Goal: Task Accomplishment & Management: Manage account settings

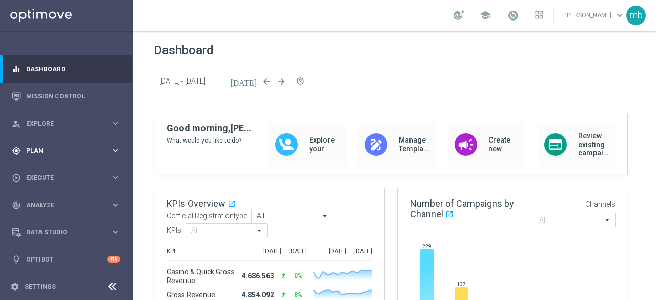
click at [114, 153] on icon "keyboard_arrow_right" at bounding box center [116, 150] width 10 height 10
click at [55, 170] on link "Target Groups" at bounding box center [67, 172] width 80 height 8
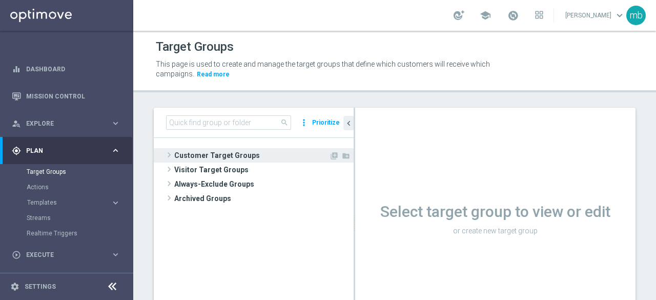
click at [169, 156] on span at bounding box center [169, 155] width 10 height 12
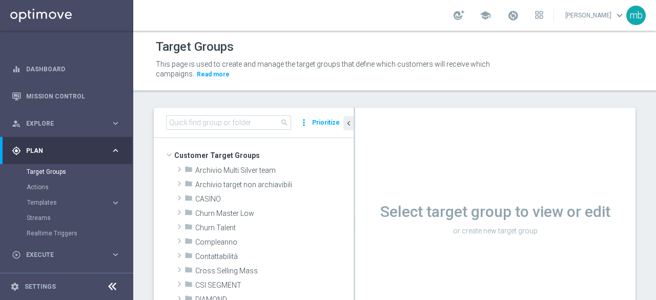
click at [604, 158] on div "Select target group to view or edit or create new target group" at bounding box center [495, 223] width 280 height 231
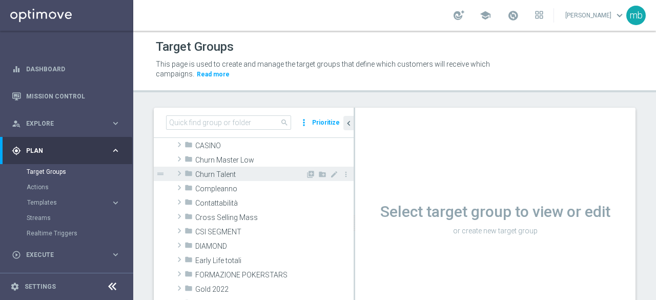
scroll to position [102, 0]
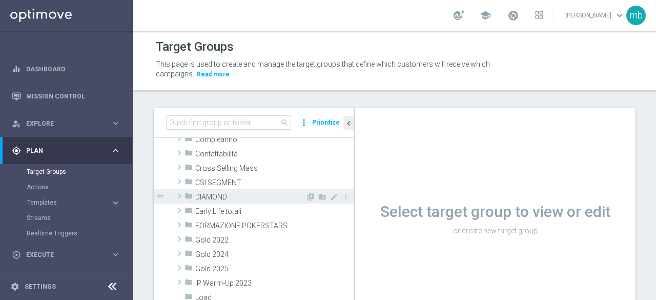
click at [179, 197] on span at bounding box center [179, 196] width 10 height 12
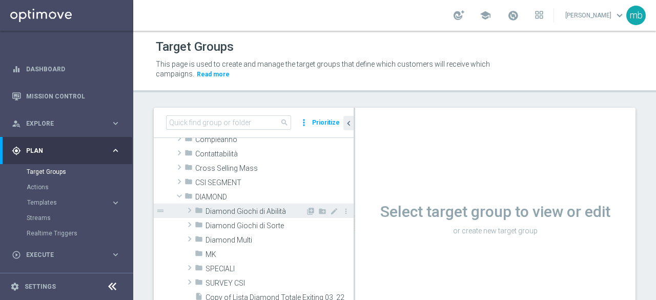
scroll to position [154, 0]
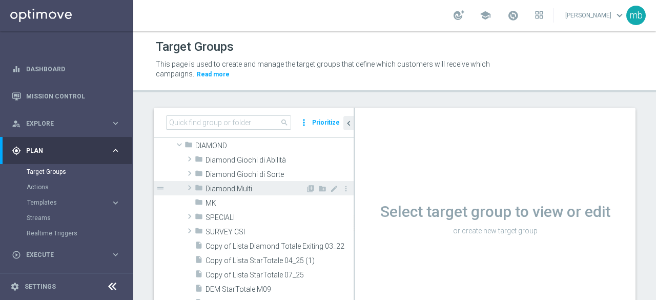
click at [191, 187] on span at bounding box center [189, 187] width 10 height 12
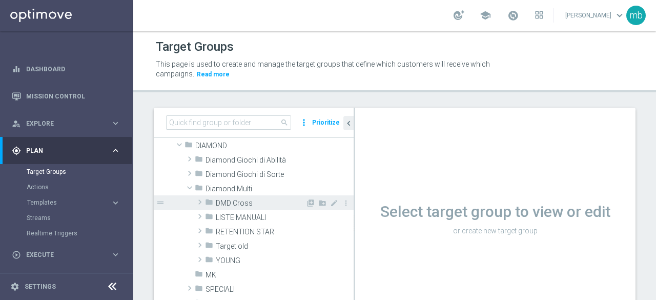
click at [200, 202] on span at bounding box center [200, 202] width 10 height 12
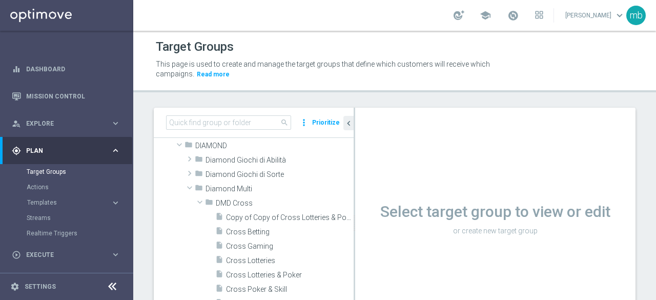
click at [606, 235] on div "Select target group to view or edit or create new target group" at bounding box center [495, 217] width 280 height 40
click at [240, 228] on span "Cross Betting" at bounding box center [277, 231] width 103 height 9
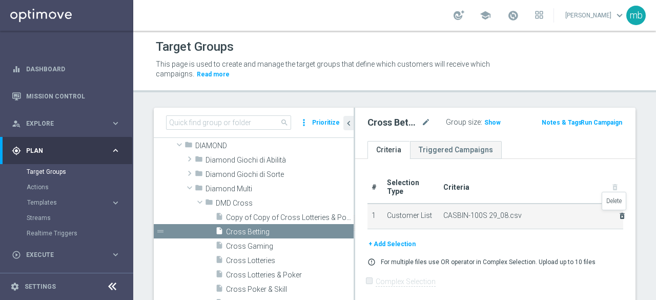
click at [618, 214] on icon "delete_forever" at bounding box center [622, 216] width 8 height 8
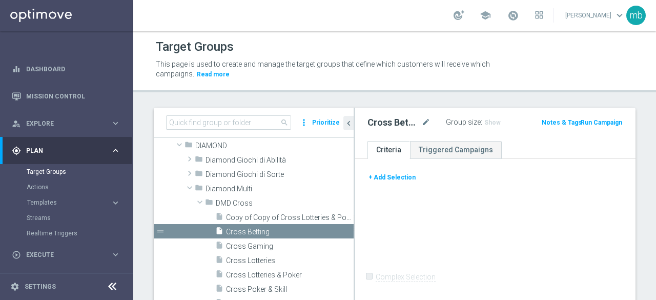
click at [389, 176] on button "+ Add Selection" at bounding box center [391, 177] width 49 height 11
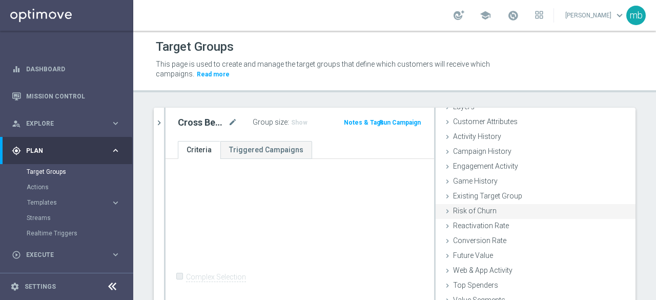
scroll to position [73, 0]
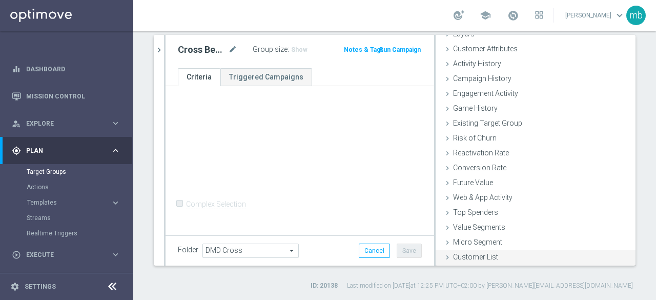
click at [473, 259] on span "Customer List" at bounding box center [475, 257] width 45 height 8
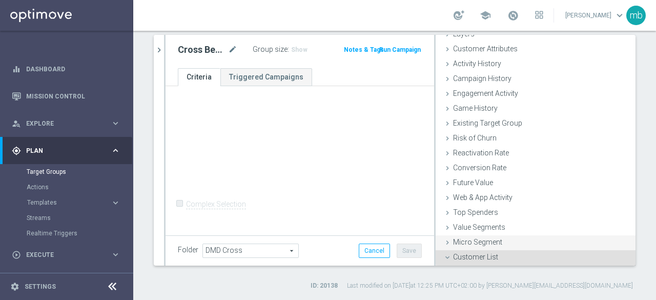
scroll to position [140, 0]
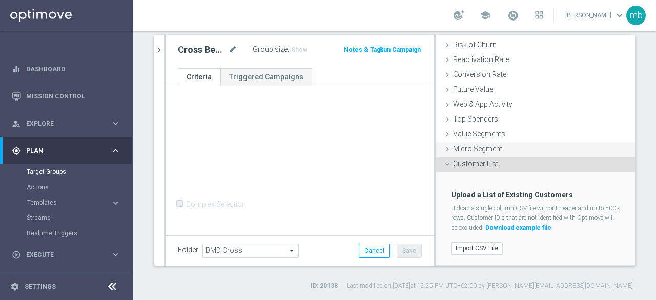
click at [474, 247] on label "Import CSV File" at bounding box center [477, 248] width 52 height 13
click at [0, 0] on input "Import CSV File" at bounding box center [0, 0] width 0 height 0
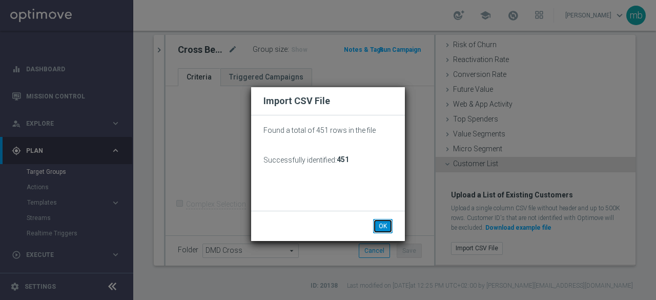
click at [378, 225] on button "OK" at bounding box center [382, 226] width 19 height 14
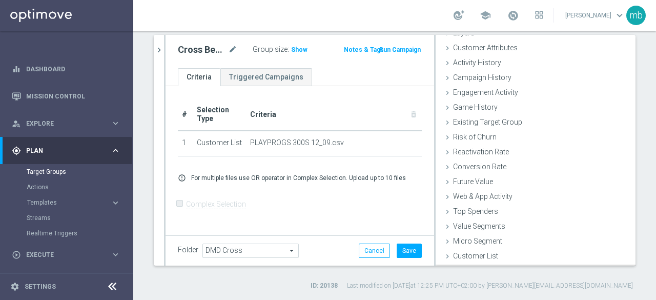
scroll to position [47, 0]
click at [402, 252] on button "Save" at bounding box center [409, 250] width 25 height 14
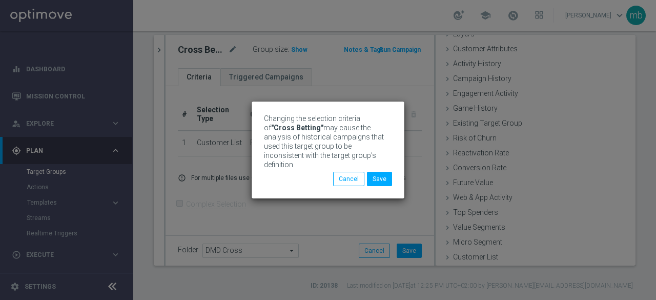
click at [376, 166] on div "Changing the selection criteria of "Cross Betting" may cause the analysis of hi…" at bounding box center [328, 143] width 128 height 58
click at [377, 172] on button "Save" at bounding box center [379, 179] width 25 height 14
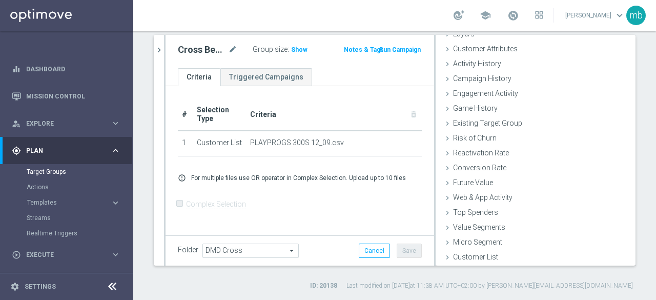
click at [391, 48] on button "Run Campaign" at bounding box center [400, 49] width 44 height 11
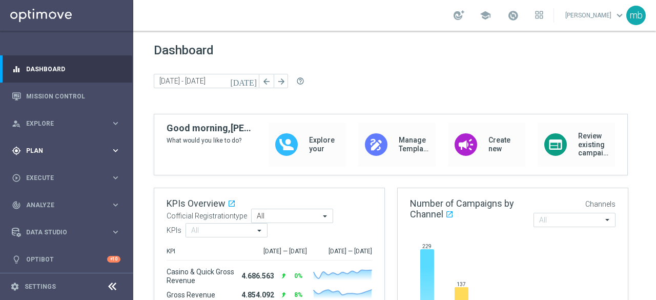
click at [112, 147] on icon "keyboard_arrow_right" at bounding box center [116, 150] width 10 height 10
click at [44, 172] on link "Target Groups" at bounding box center [67, 172] width 80 height 8
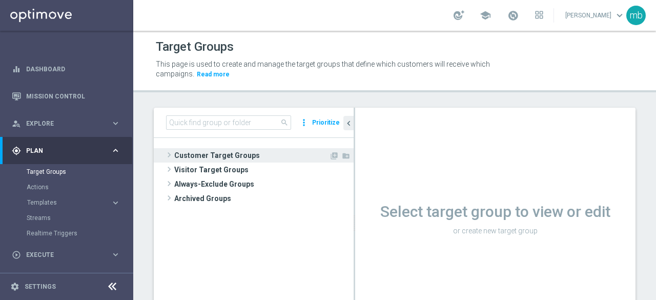
click at [169, 155] on span at bounding box center [169, 155] width 10 height 12
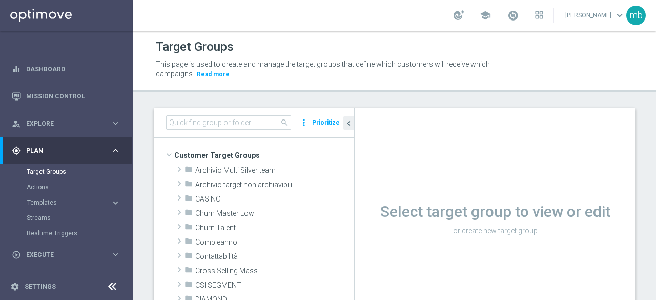
scroll to position [51, 0]
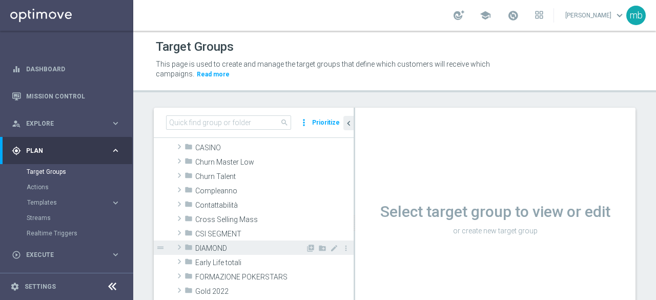
click at [180, 248] on span at bounding box center [179, 247] width 10 height 12
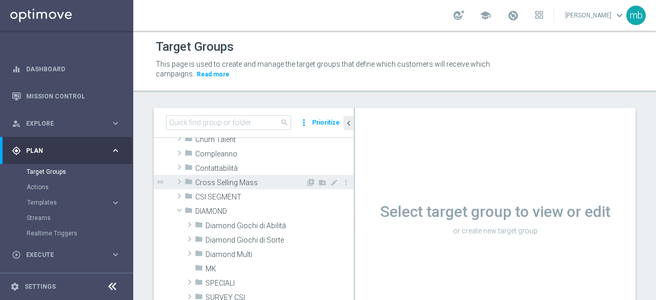
scroll to position [102, 0]
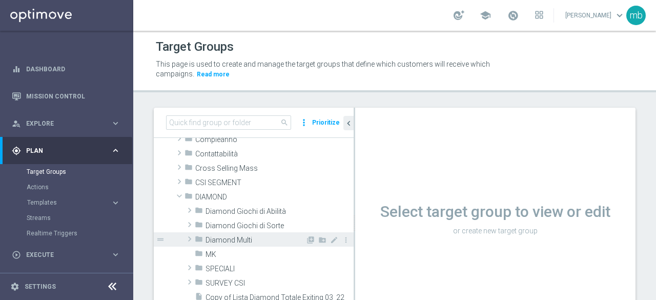
click at [223, 241] on span "Diamond Multi" at bounding box center [255, 240] width 100 height 9
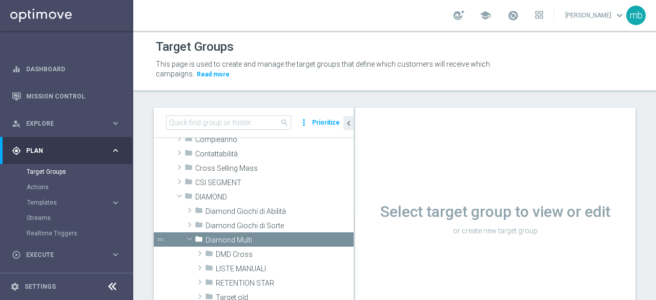
click at [635, 142] on div "search more_vert Prioritize Customer Target Groups library_add create_new_folde…" at bounding box center [394, 231] width 523 height 246
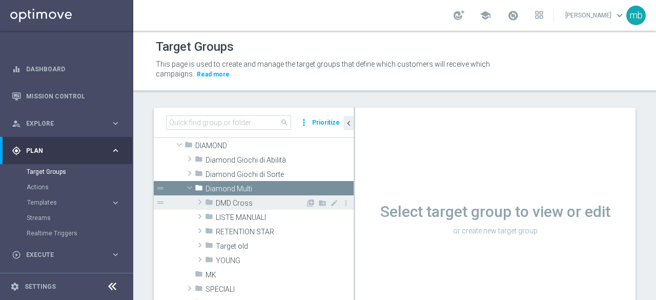
click at [225, 200] on span "DMD Cross" at bounding box center [261, 203] width 90 height 9
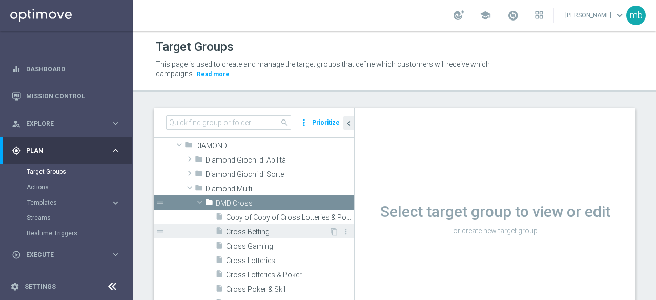
scroll to position [205, 0]
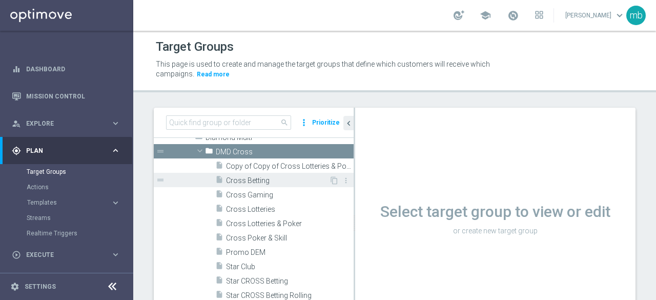
click at [247, 181] on span "Cross Betting" at bounding box center [277, 180] width 103 height 9
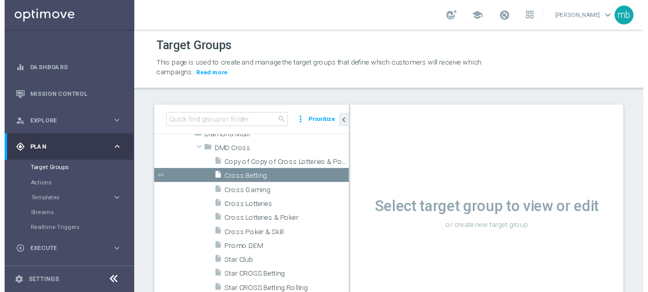
scroll to position [113, 0]
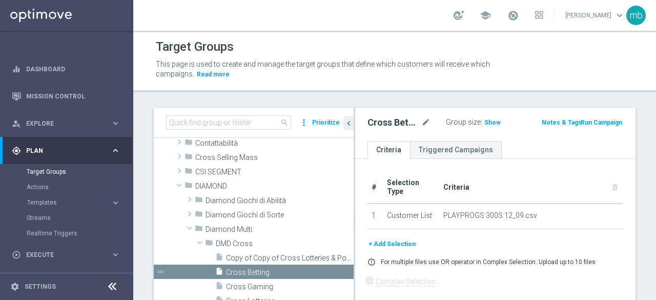
click at [601, 121] on button "Run Campaign" at bounding box center [601, 122] width 44 height 11
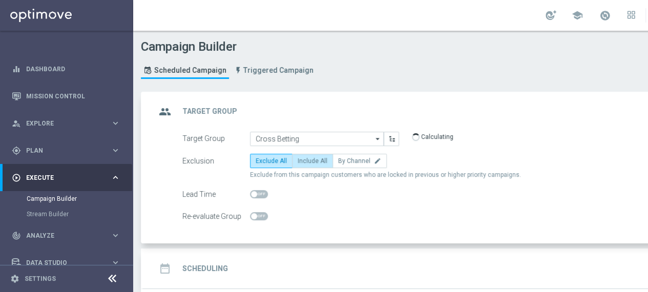
click at [319, 160] on span "Include All" at bounding box center [313, 160] width 30 height 7
click at [304, 160] on input "Include All" at bounding box center [301, 162] width 7 height 7
radio input "true"
click at [218, 265] on h2 "Scheduling" at bounding box center [205, 269] width 46 height 10
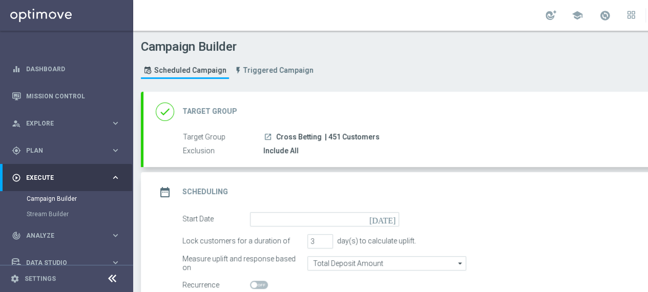
click at [389, 218] on icon "[DATE]" at bounding box center [384, 217] width 30 height 11
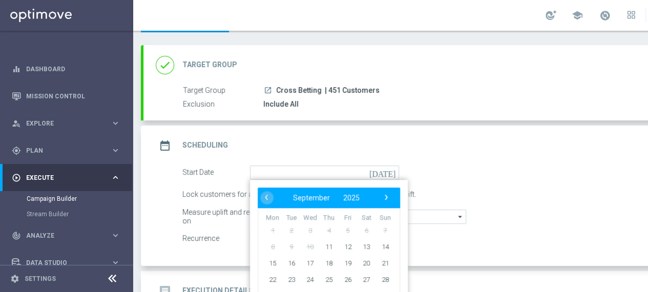
scroll to position [102, 0]
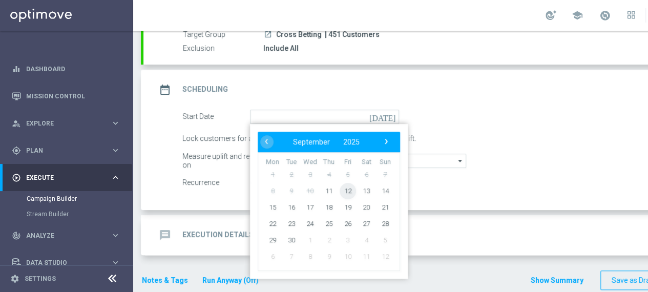
click at [350, 190] on span "12" at bounding box center [348, 190] width 16 height 16
type input "12 Sep 2025"
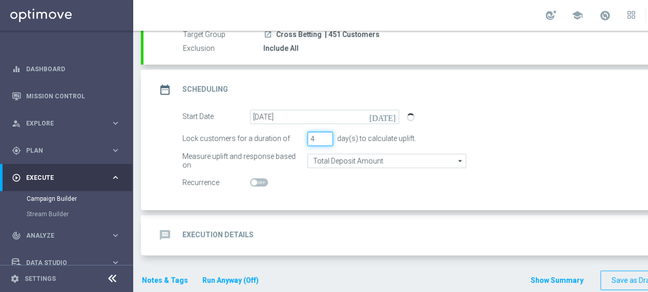
click at [325, 135] on input "4" at bounding box center [320, 139] width 26 height 14
click at [325, 135] on input "5" at bounding box center [320, 139] width 26 height 14
click at [325, 135] on input "6" at bounding box center [320, 139] width 26 height 14
type input "7"
click at [325, 135] on input "7" at bounding box center [320, 139] width 26 height 14
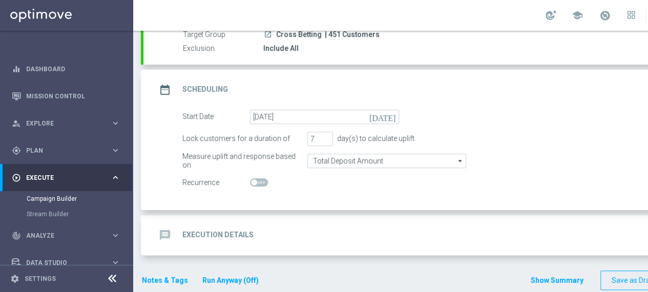
click at [230, 233] on h2 "Execution Details" at bounding box center [217, 235] width 71 height 10
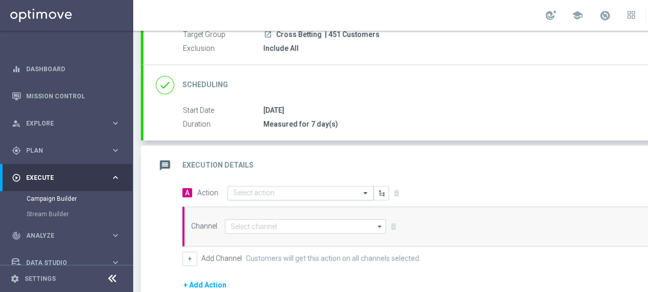
click at [364, 192] on span at bounding box center [366, 193] width 13 height 9
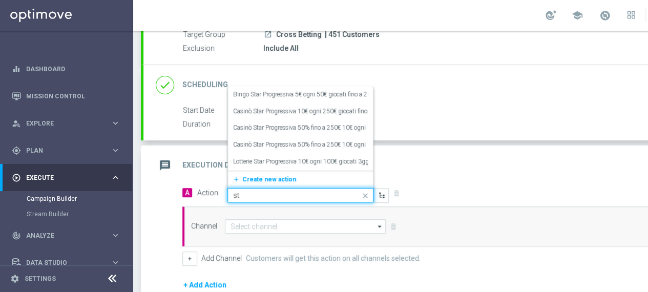
type input "s"
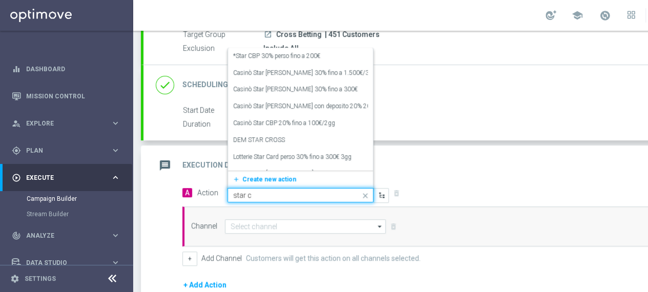
type input "star cr"
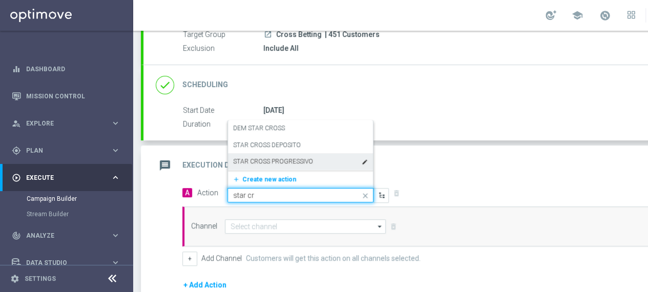
click at [301, 157] on label "STAR CROSS PROGRESSIVO" at bounding box center [273, 161] width 80 height 9
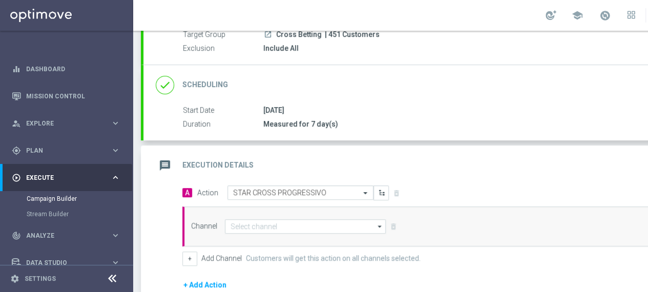
click at [378, 224] on icon "arrow_drop_down" at bounding box center [380, 226] width 10 height 13
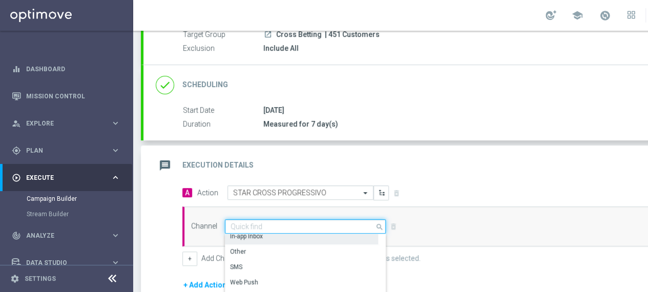
scroll to position [0, 0]
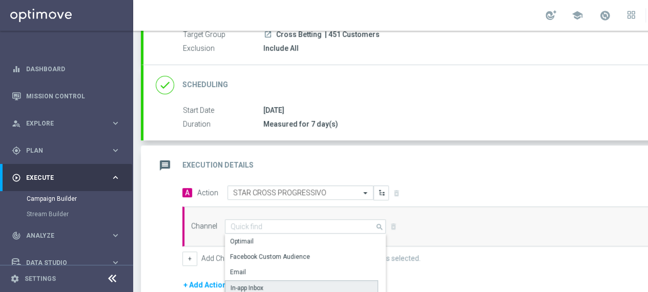
click at [289, 282] on div "In-app Inbox" at bounding box center [301, 287] width 153 height 15
type input "In-app Inbox"
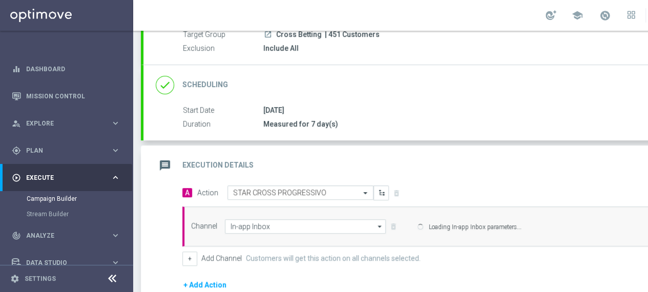
click at [443, 176] on div "message Execution Details keyboard_arrow_up" at bounding box center [441, 165] width 597 height 40
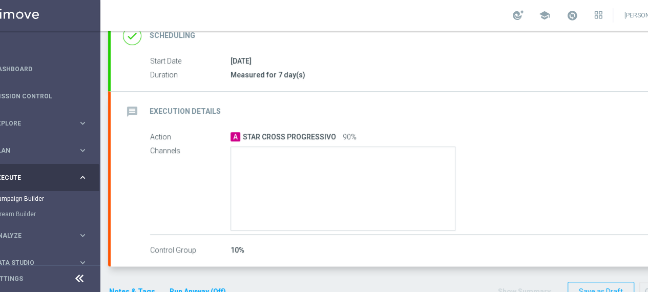
scroll to position [171, 0]
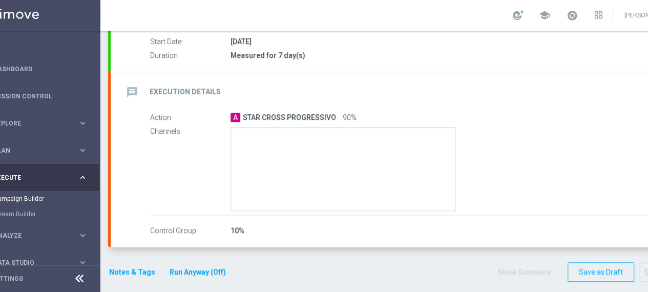
click at [183, 230] on label "Control Group" at bounding box center [190, 230] width 80 height 9
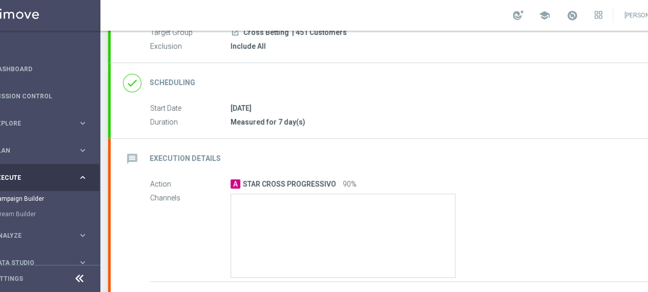
scroll to position [120, 0]
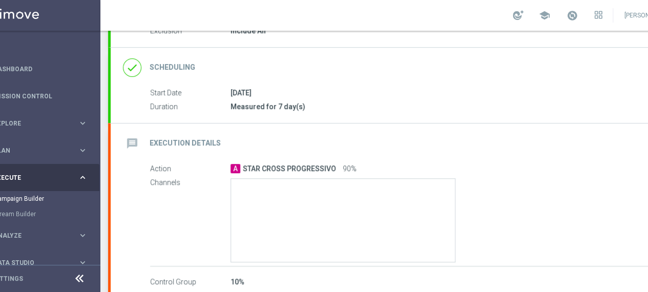
click at [131, 141] on icon "message" at bounding box center [132, 143] width 18 height 18
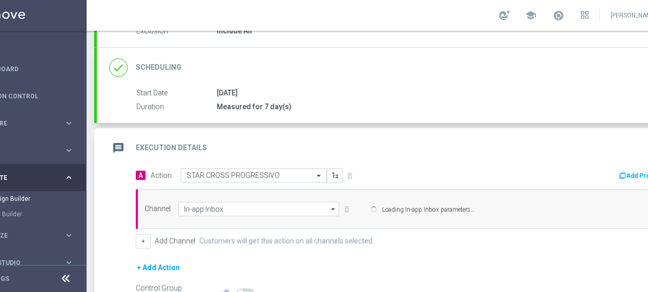
scroll to position [0, 108]
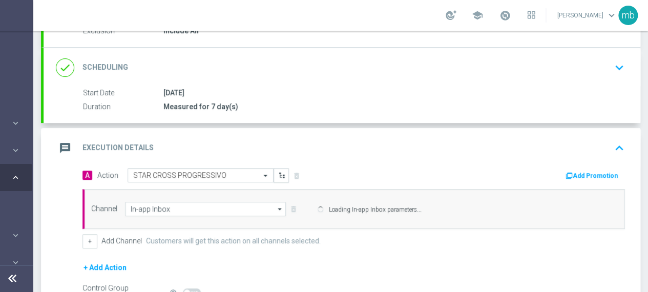
click at [584, 170] on button "Add Promotion" at bounding box center [593, 175] width 57 height 11
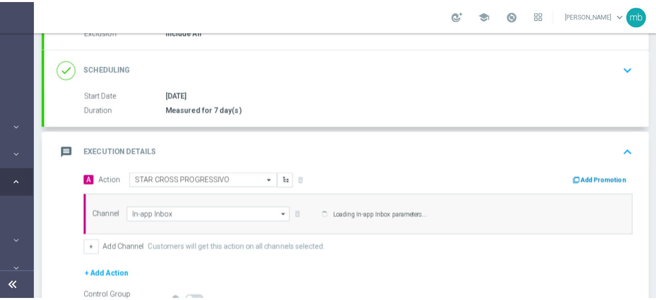
scroll to position [0, 100]
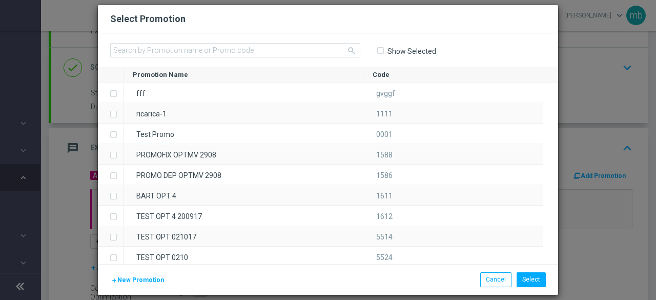
click at [136, 281] on span "New Promotion" at bounding box center [140, 279] width 47 height 7
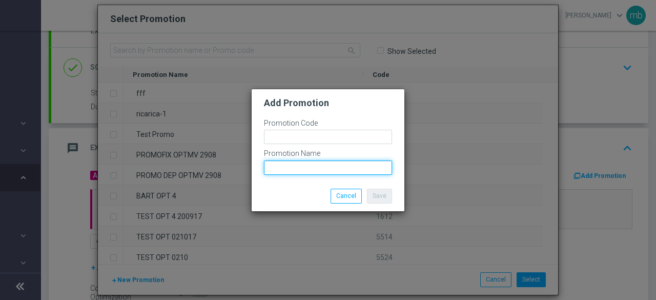
click at [290, 165] on input "text" at bounding box center [328, 167] width 128 height 14
paste input "334368"
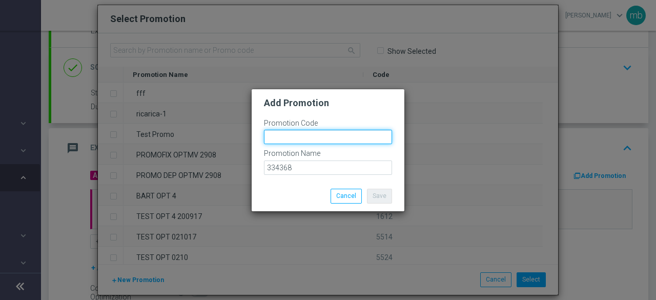
click at [292, 138] on input "text" at bounding box center [328, 137] width 128 height 14
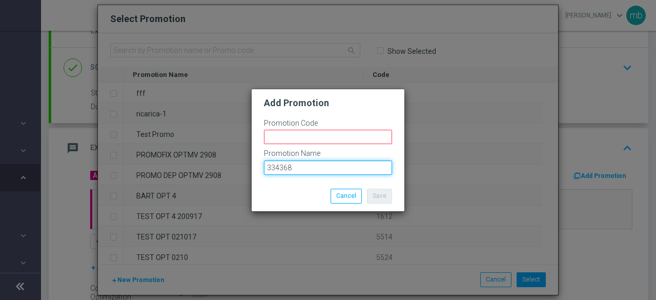
drag, startPoint x: 292, startPoint y: 169, endPoint x: 255, endPoint y: 169, distance: 36.9
click at [255, 169] on div "Promotion Code Promotion Name 334368" at bounding box center [328, 145] width 153 height 72
paste input "PLAYPROGS 300S"
type input "PLAYPROGS 300S"
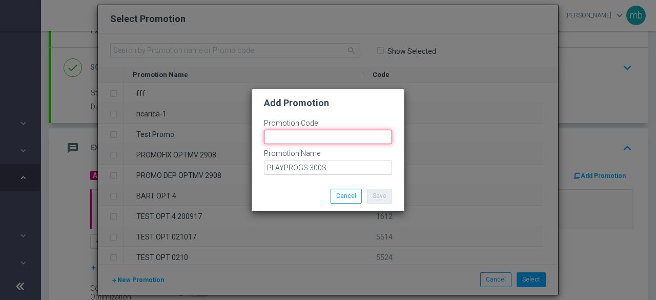
click at [294, 134] on input "text" at bounding box center [328, 137] width 128 height 14
paste input "334368"
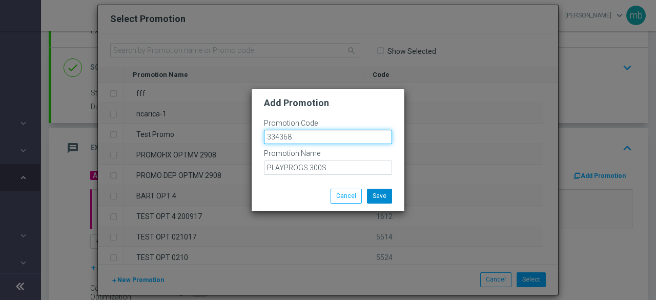
type input "334368"
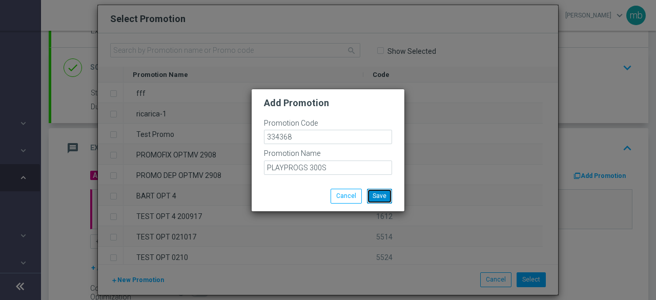
click at [383, 195] on button "Save" at bounding box center [379, 196] width 25 height 14
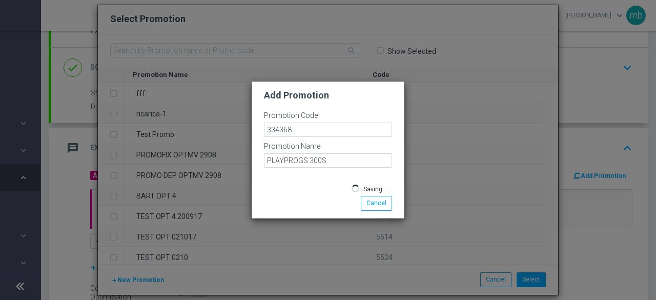
click at [372, 193] on span "Saving..." at bounding box center [375, 188] width 24 height 7
click at [356, 192] on span "button" at bounding box center [355, 188] width 8 height 8
click at [365, 193] on span "Saving..." at bounding box center [375, 188] width 24 height 7
click at [380, 193] on span "Saving..." at bounding box center [375, 188] width 24 height 7
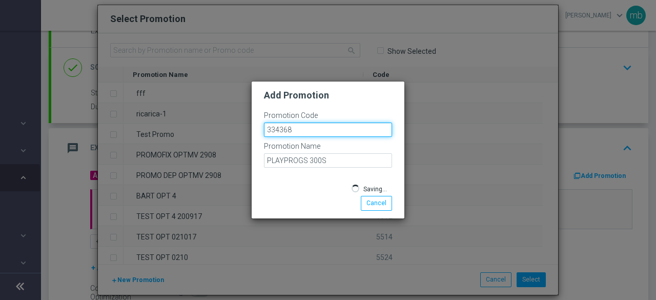
click at [314, 136] on input "334368" at bounding box center [328, 129] width 128 height 14
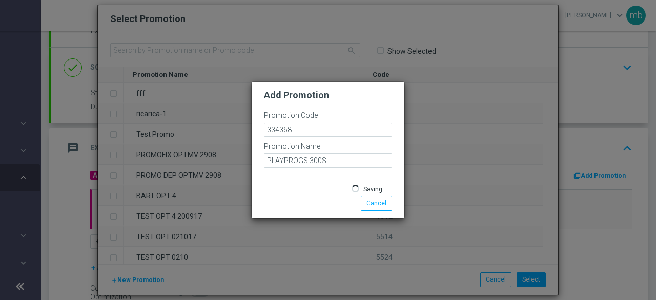
click at [369, 193] on span "Saving..." at bounding box center [375, 188] width 24 height 7
click at [346, 181] on button "Saving..." at bounding box center [369, 188] width 46 height 14
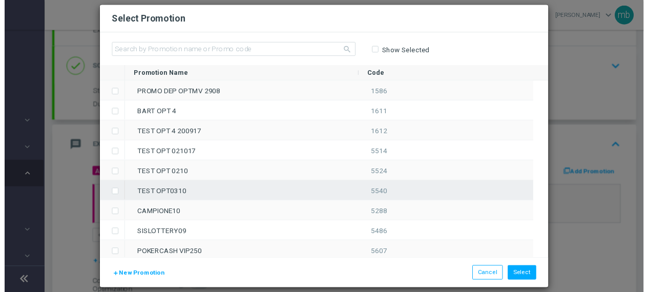
scroll to position [0, 0]
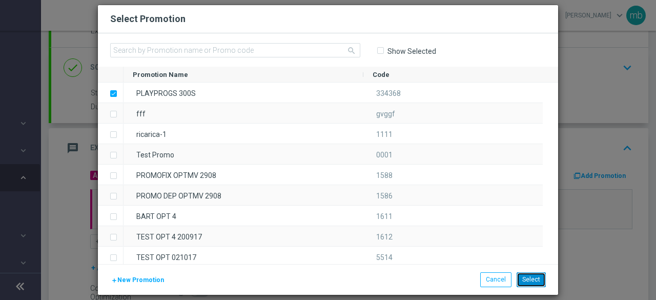
click at [530, 281] on button "Select" at bounding box center [530, 279] width 29 height 14
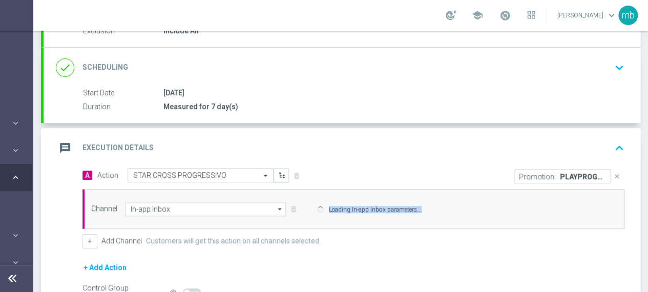
drag, startPoint x: 424, startPoint y: 207, endPoint x: 320, endPoint y: 207, distance: 104.5
click at [320, 207] on span "Loading In-app Inbox parameters..." at bounding box center [463, 209] width 312 height 14
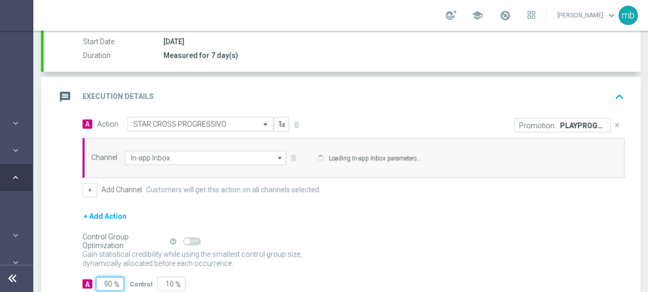
drag, startPoint x: 113, startPoint y: 280, endPoint x: 103, endPoint y: 281, distance: 9.8
click at [103, 281] on input "90" at bounding box center [110, 284] width 28 height 14
type input "1"
type input "99"
type input "10"
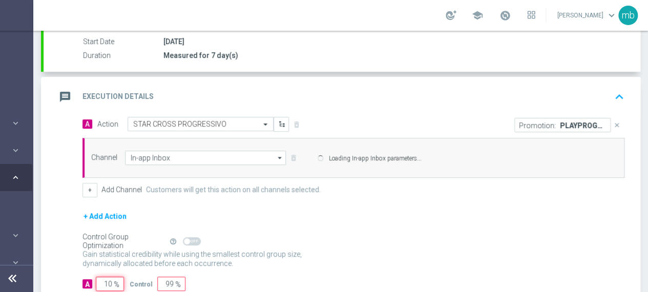
type input "90"
type input "100"
type input "0"
type input "100"
click at [324, 232] on div "+ Add Action" at bounding box center [353, 223] width 542 height 26
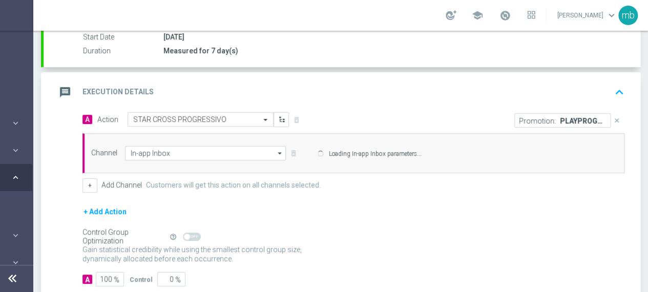
scroll to position [227, 0]
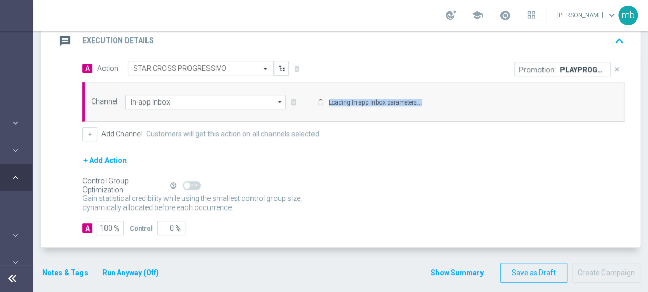
drag, startPoint x: 317, startPoint y: 100, endPoint x: 427, endPoint y: 102, distance: 110.2
click at [427, 102] on span "Loading In-app Inbox parameters..." at bounding box center [463, 102] width 312 height 14
click at [57, 266] on button "Notes & Tags" at bounding box center [65, 272] width 48 height 13
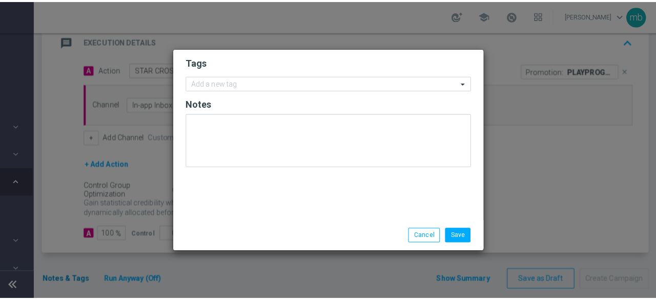
scroll to position [0, 100]
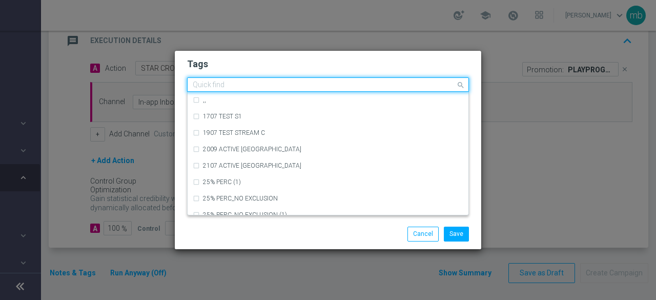
click at [277, 90] on input "text" at bounding box center [324, 85] width 263 height 9
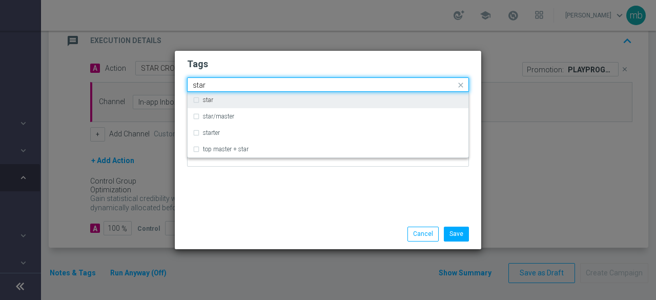
click at [205, 99] on label "star" at bounding box center [208, 100] width 10 height 6
type input "star"
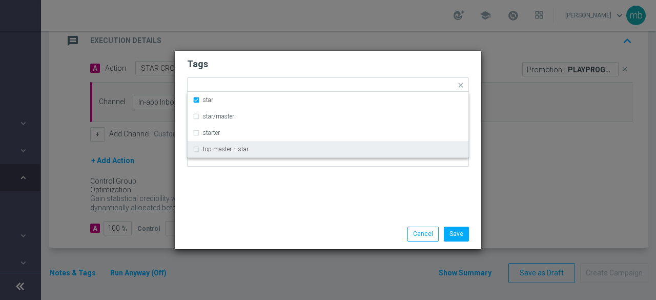
click at [211, 183] on div "Tags Quick find × star star star/master starter top master + star Notes" at bounding box center [328, 135] width 306 height 168
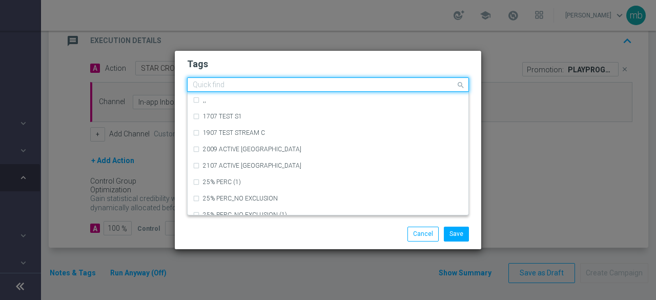
click at [244, 86] on input "text" at bounding box center [324, 85] width 263 height 9
click at [251, 82] on input "text" at bounding box center [324, 85] width 263 height 9
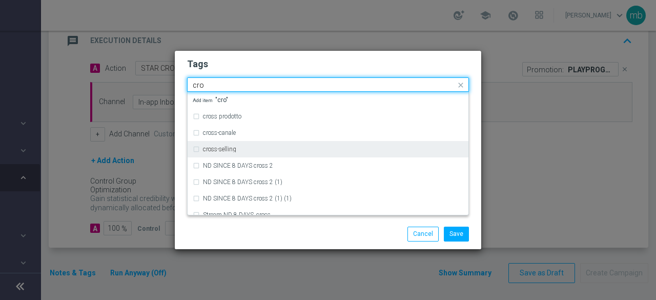
click at [237, 149] on div "cross-selling" at bounding box center [333, 149] width 260 height 6
type input "cro"
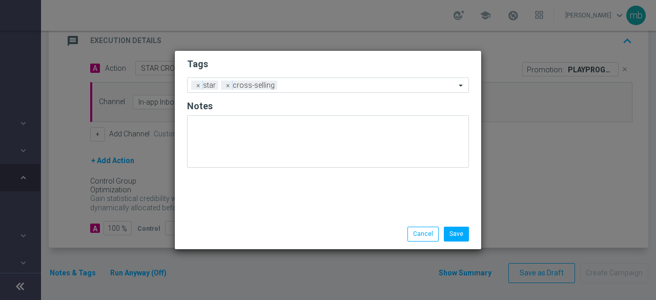
click at [228, 241] on div "Save Cancel" at bounding box center [328, 234] width 306 height 30
click at [304, 86] on input "text" at bounding box center [368, 85] width 174 height 9
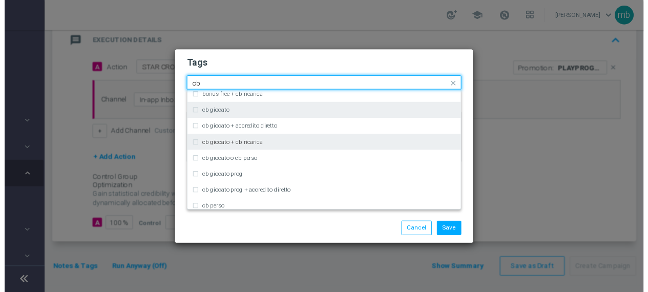
scroll to position [51, 0]
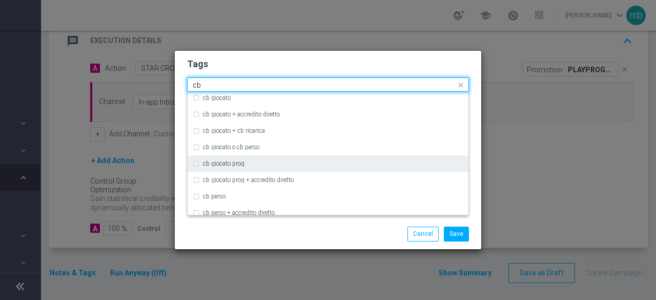
click at [232, 164] on label "cb giocato prog" at bounding box center [223, 163] width 41 height 6
type input "cb"
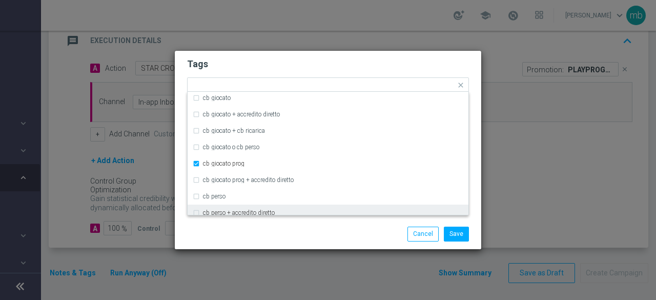
click at [243, 239] on div "Save Cancel" at bounding box center [327, 233] width 297 height 14
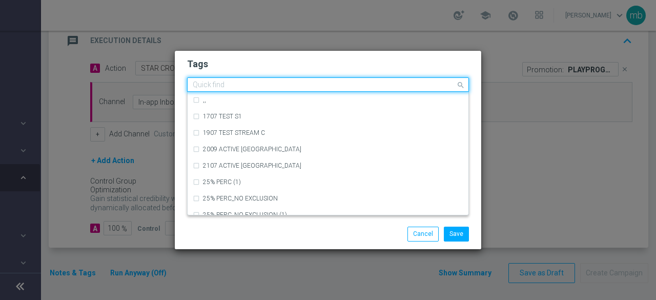
click at [367, 88] on input "text" at bounding box center [324, 85] width 263 height 9
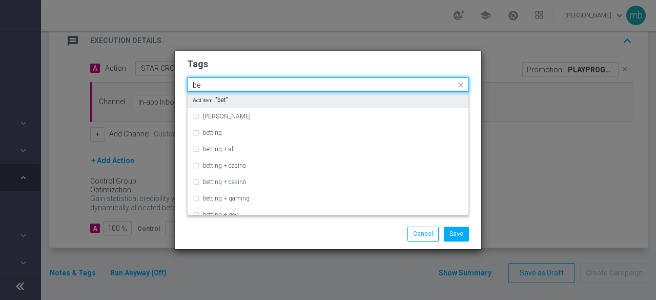
type input "b"
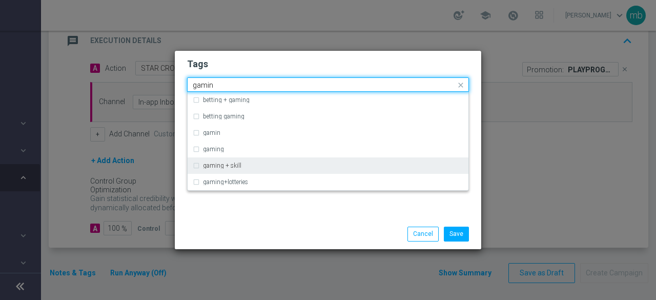
click at [223, 163] on label "gaming + skill" at bounding box center [222, 165] width 38 height 6
type input "gamin"
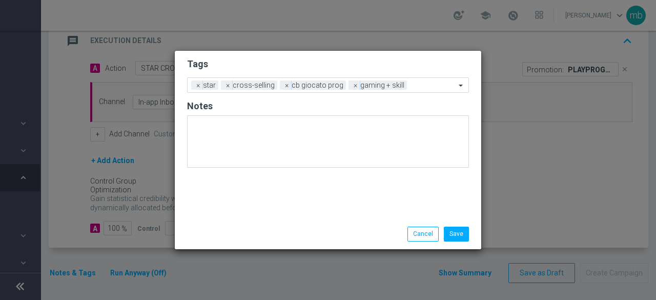
click at [227, 212] on div "Tags Add a new tag × star × cross-selling × cb giocato prog × gaming + skill No…" at bounding box center [328, 135] width 306 height 168
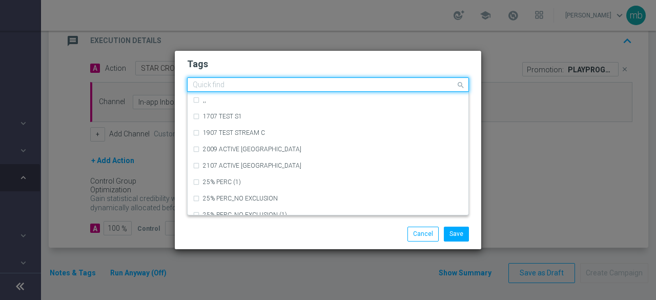
click at [423, 82] on input "text" at bounding box center [324, 85] width 263 height 9
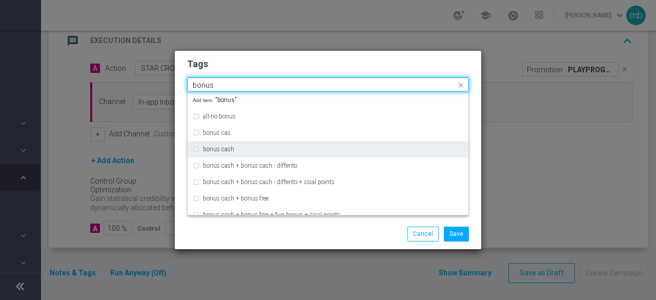
click at [219, 146] on label "bonus cash" at bounding box center [218, 149] width 31 height 6
type input "bonus"
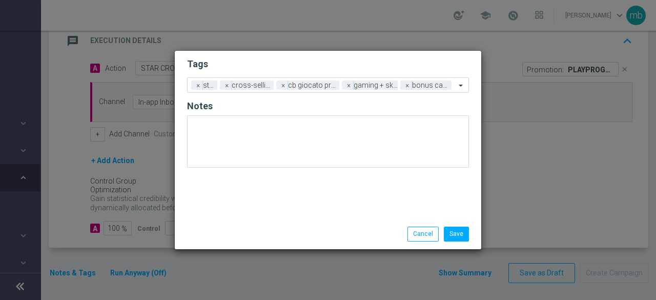
click at [242, 236] on div "Save Cancel" at bounding box center [327, 233] width 297 height 14
click at [460, 239] on button "Save" at bounding box center [456, 233] width 25 height 14
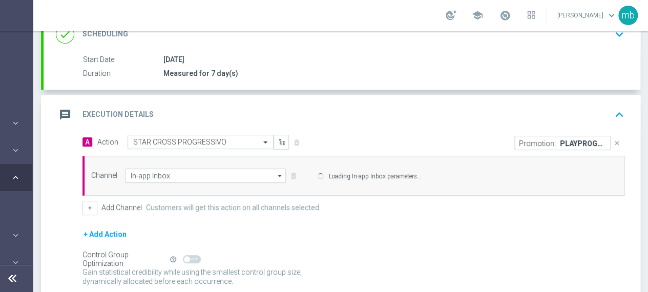
scroll to position [154, 0]
click at [364, 179] on span "Loading In-app Inbox parameters..." at bounding box center [463, 175] width 312 height 14
click at [414, 177] on p "Loading In-app Inbox parameters..." at bounding box center [375, 175] width 93 height 9
click at [279, 176] on icon "arrow_drop_down" at bounding box center [280, 175] width 10 height 13
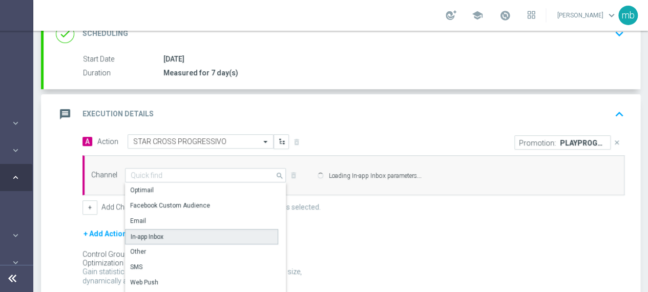
click at [170, 232] on div "In-app Inbox" at bounding box center [201, 236] width 153 height 15
type input "In-app Inbox"
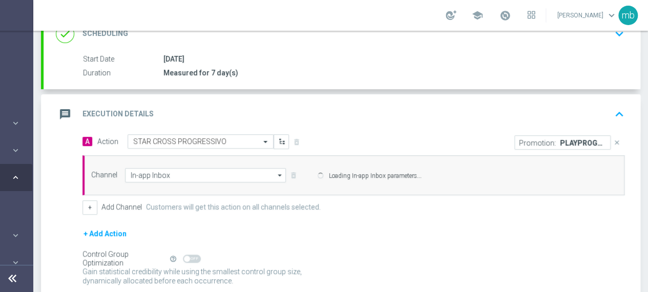
click at [368, 193] on div "Channel In-app Inbox In-app Inbox arrow_drop_down Show Selected 0 of 20 Optimail" at bounding box center [353, 175] width 542 height 40
click at [613, 220] on form "A Action Select action STAR CROSS PROGRESSIVO delete_forever Promotion: PLAYPRO…" at bounding box center [353, 221] width 542 height 175
click at [327, 176] on span "Loading In-app Inbox parameters..." at bounding box center [463, 175] width 312 height 14
click at [280, 175] on icon "arrow_drop_down" at bounding box center [280, 175] width 10 height 13
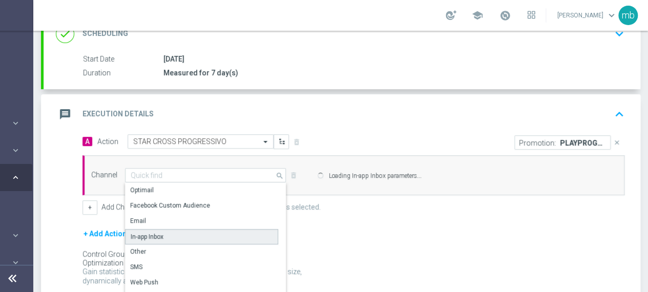
click at [175, 232] on div "In-app Inbox" at bounding box center [201, 236] width 153 height 15
type input "In-app Inbox"
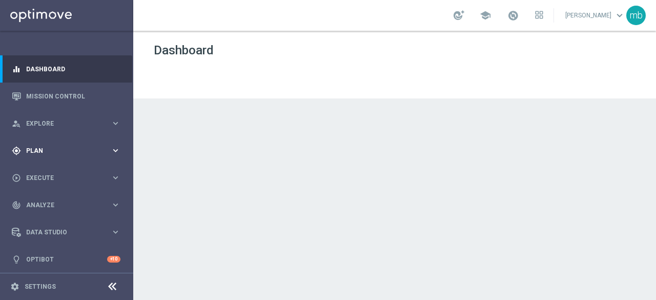
click at [111, 151] on icon "keyboard_arrow_right" at bounding box center [116, 150] width 10 height 10
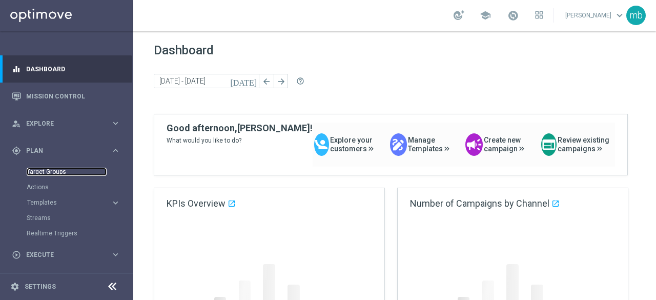
click at [49, 174] on link "Target Groups" at bounding box center [67, 172] width 80 height 8
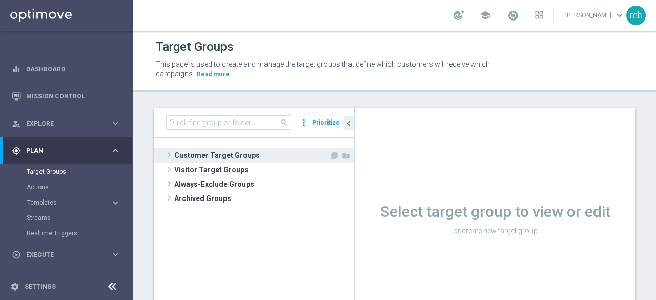
click at [168, 156] on span at bounding box center [169, 155] width 10 height 12
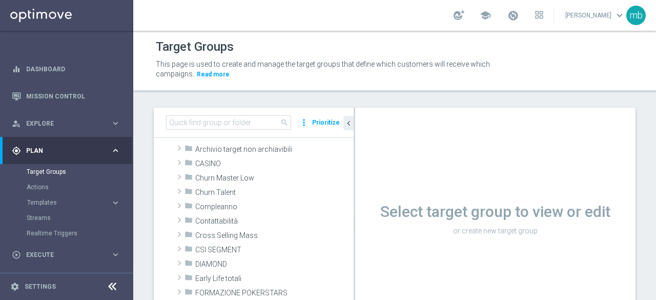
scroll to position [51, 0]
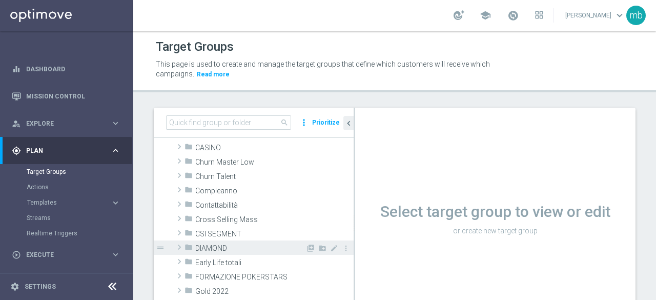
click at [177, 249] on span at bounding box center [179, 247] width 10 height 12
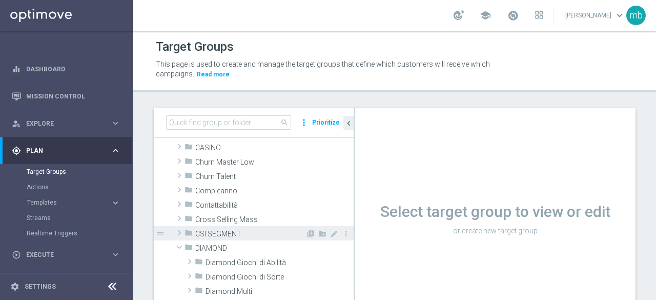
scroll to position [102, 0]
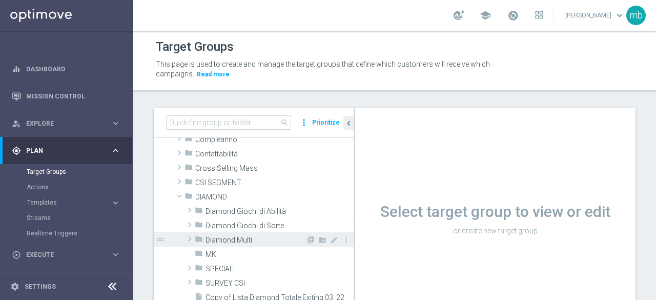
click at [187, 239] on span at bounding box center [189, 239] width 10 height 12
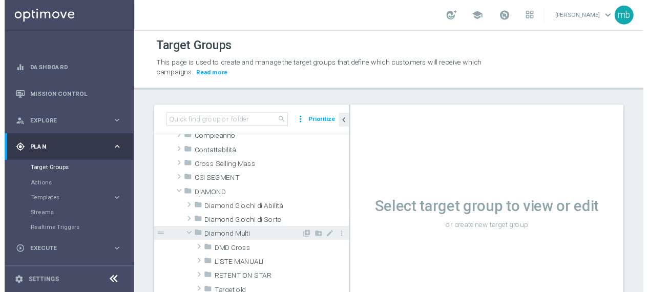
scroll to position [154, 0]
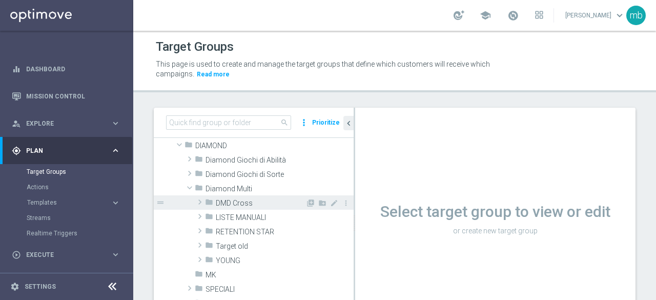
click at [236, 204] on span "DMD Cross" at bounding box center [261, 203] width 90 height 9
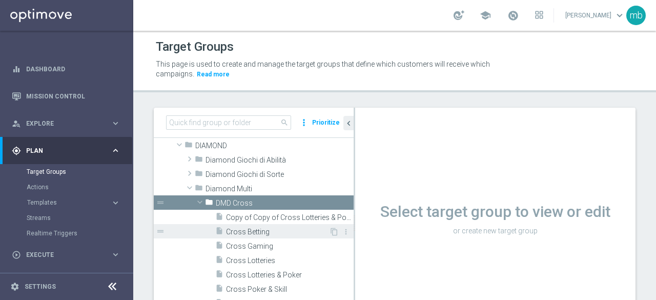
click at [249, 232] on span "Cross Betting" at bounding box center [277, 231] width 103 height 9
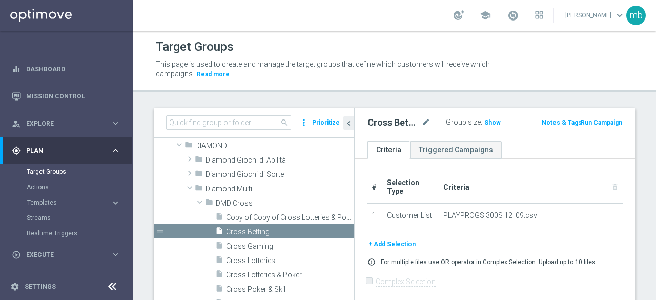
click at [609, 121] on button "Run Campaign" at bounding box center [601, 122] width 44 height 11
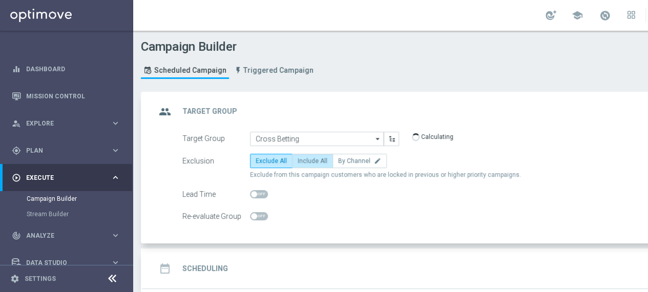
click at [311, 163] on label "Include All" at bounding box center [312, 161] width 41 height 14
click at [304, 163] on input "Include All" at bounding box center [301, 162] width 7 height 7
radio input "true"
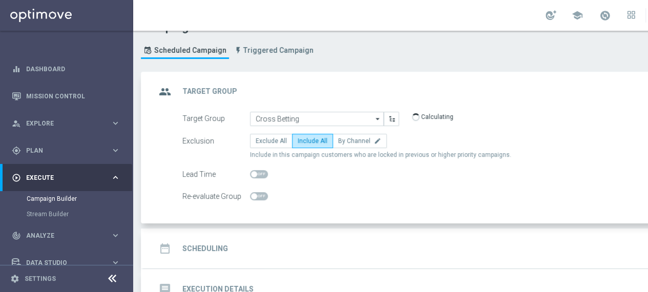
scroll to position [51, 0]
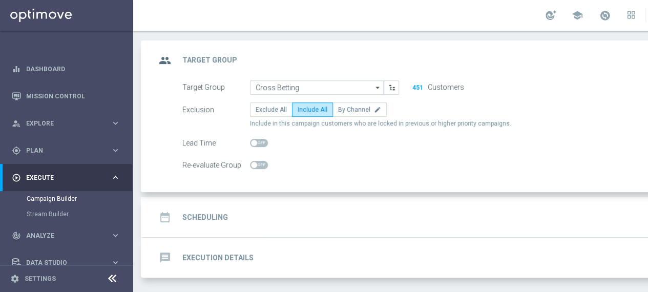
click at [218, 219] on h2 "Scheduling" at bounding box center [205, 218] width 46 height 10
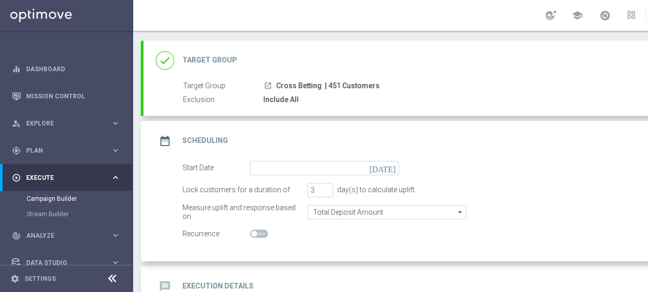
click at [596, 205] on div "Measure uplift and response based on Total Deposit Amount Total Deposit Amount …" at bounding box center [453, 212] width 557 height 14
click at [391, 166] on icon "[DATE]" at bounding box center [384, 166] width 30 height 11
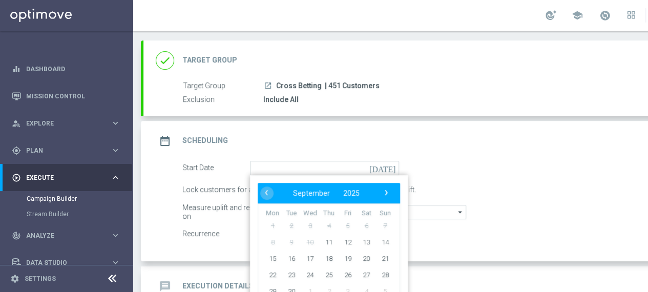
click at [607, 242] on div "Start Date today ‹ ​ September ​ 2025 ​ › Mon Tue Wed Thu Fri Sat Sun 1 2 3 4 5…" at bounding box center [441, 211] width 597 height 100
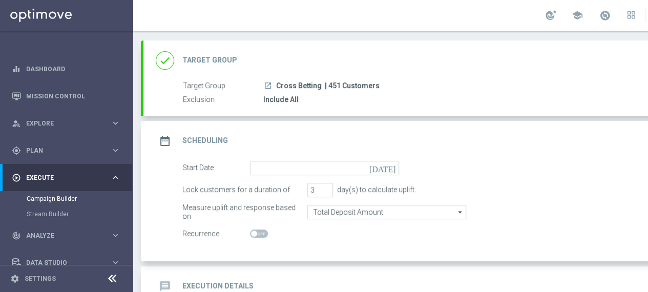
click at [391, 168] on icon "[DATE]" at bounding box center [384, 166] width 30 height 11
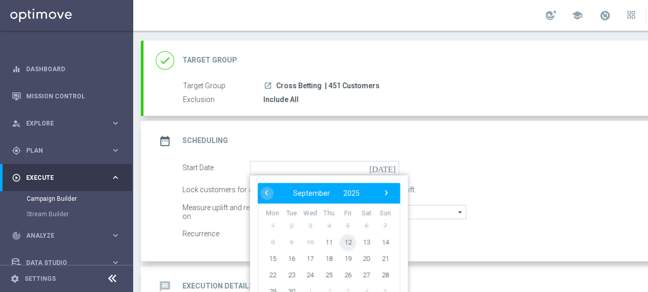
click at [345, 241] on span "12" at bounding box center [348, 242] width 16 height 16
type input "12 Sep 2025"
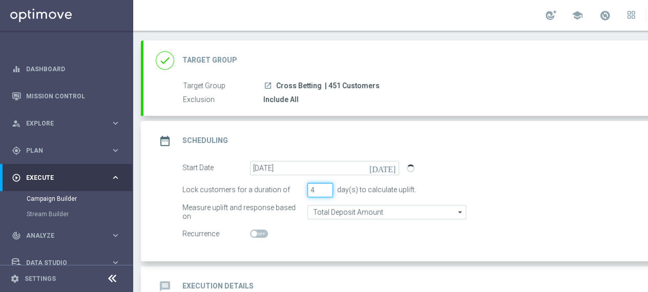
click at [327, 184] on input "4" at bounding box center [320, 190] width 26 height 14
click at [327, 184] on input "5" at bounding box center [320, 190] width 26 height 14
click at [327, 184] on input "6" at bounding box center [320, 190] width 26 height 14
click at [327, 184] on input "7" at bounding box center [320, 190] width 26 height 14
click at [327, 184] on input "8" at bounding box center [320, 190] width 26 height 14
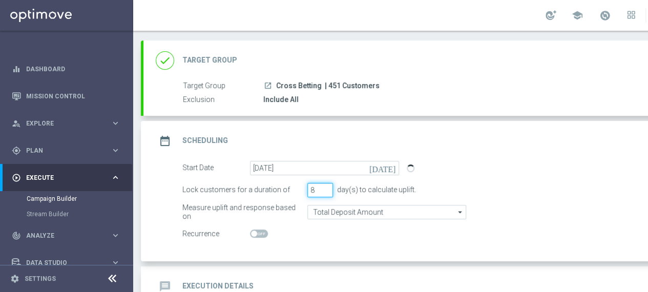
click at [326, 193] on input "8" at bounding box center [320, 190] width 26 height 14
type input "7"
click at [326, 192] on input "7" at bounding box center [320, 190] width 26 height 14
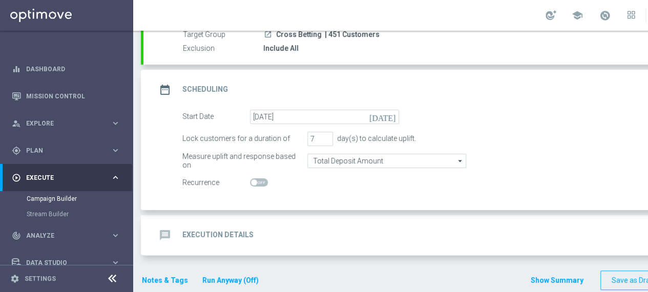
click at [224, 233] on h2 "Execution Details" at bounding box center [217, 235] width 71 height 10
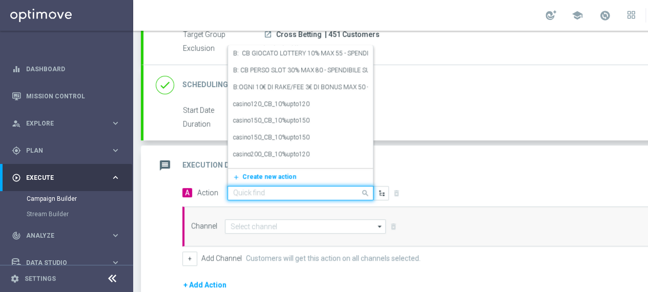
click at [331, 192] on input "text" at bounding box center [290, 193] width 114 height 9
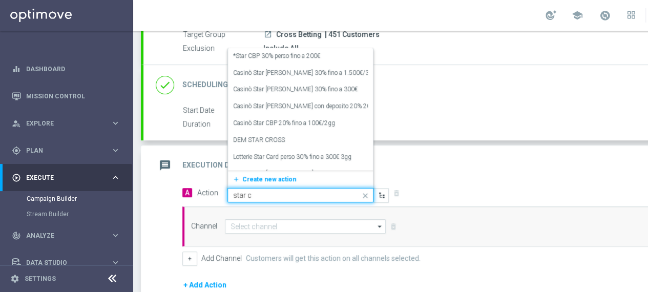
type input "star cr"
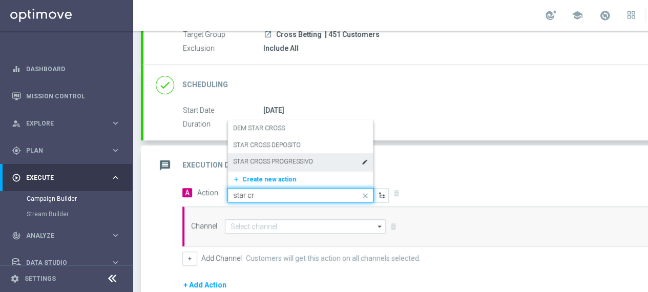
click at [286, 164] on label "STAR CROSS PROGRESSIVO" at bounding box center [273, 161] width 80 height 9
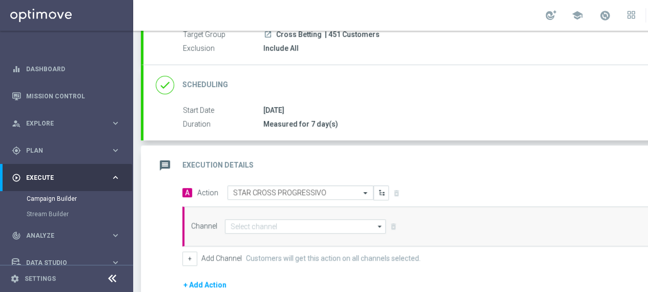
click at [375, 223] on icon "arrow_drop_down" at bounding box center [380, 226] width 10 height 13
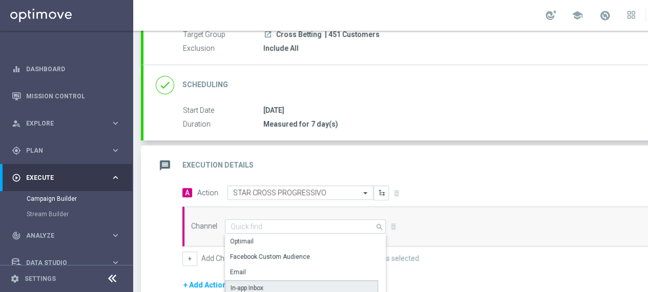
click at [268, 280] on div "In-app Inbox" at bounding box center [301, 287] width 153 height 15
type input "In-app Inbox"
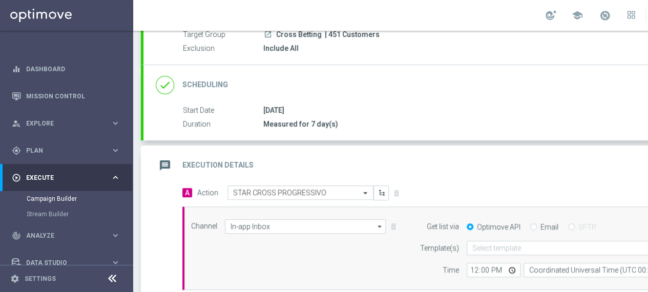
scroll to position [0, 108]
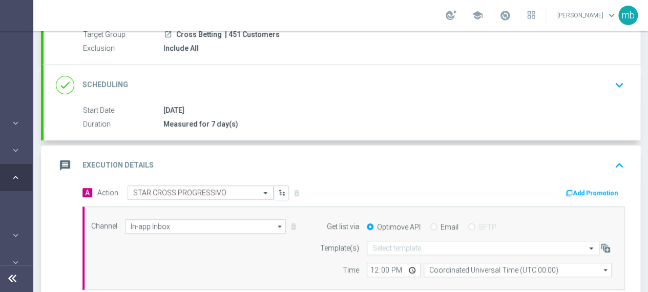
click at [592, 192] on button "Add Promotion" at bounding box center [593, 192] width 57 height 11
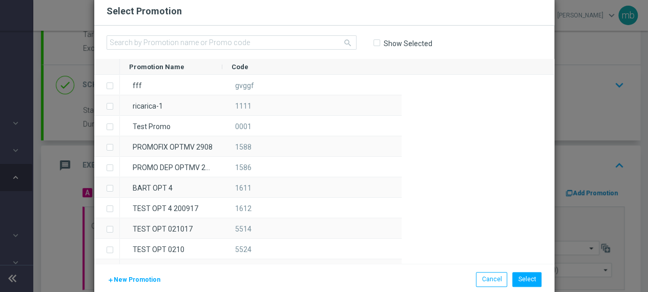
scroll to position [0, 100]
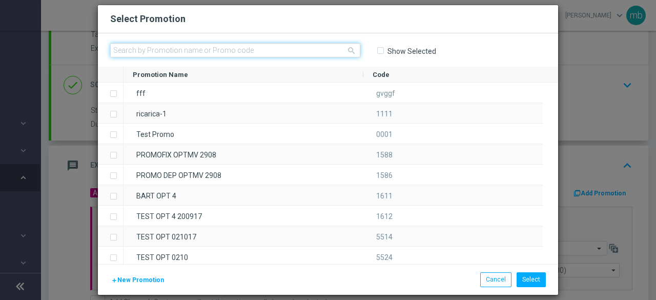
click at [259, 54] on input "text" at bounding box center [235, 50] width 250 height 14
paste input "334368"
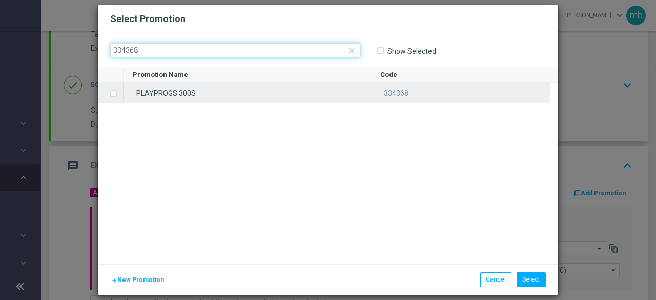
type input "334368"
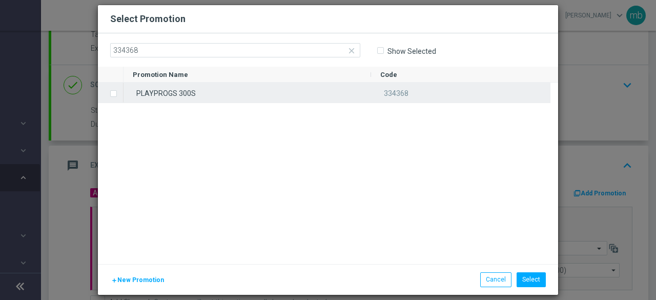
click at [120, 92] on label "Press SPACE to select this row." at bounding box center [122, 94] width 4 height 9
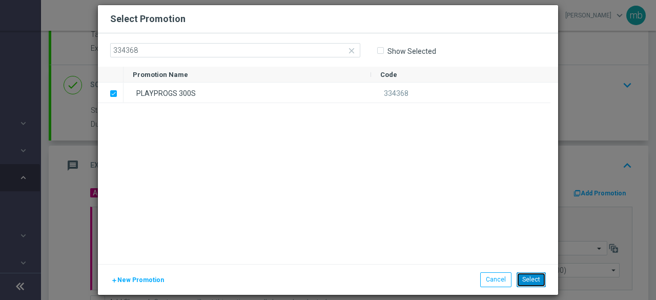
click at [527, 276] on button "Select" at bounding box center [530, 279] width 29 height 14
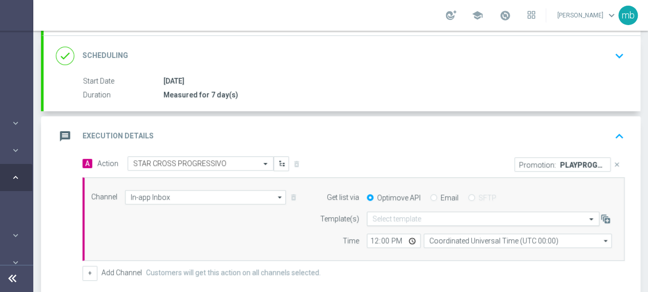
scroll to position [154, 0]
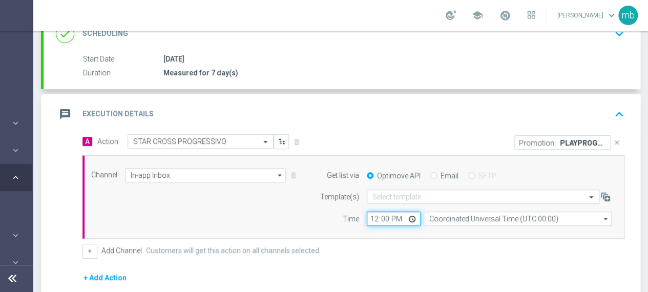
click at [413, 217] on input "12:00" at bounding box center [394, 219] width 54 height 14
type input "08:00"
click at [279, 207] on div "Channel In-app Inbox In-app Inbox arrow_drop_down Show Selected 1 of 20 Optimail" at bounding box center [352, 197] width 536 height 58
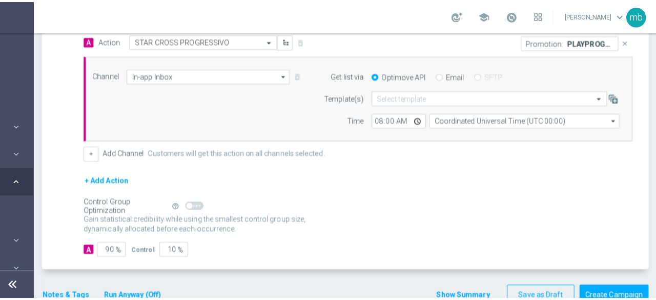
scroll to position [256, 0]
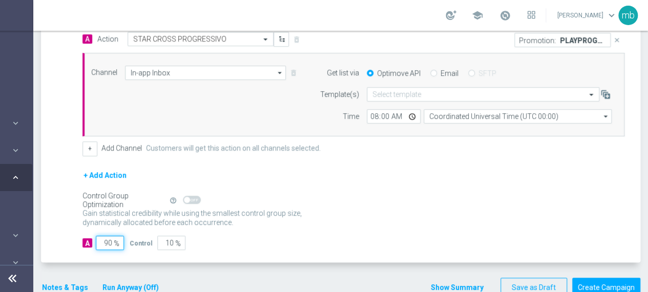
drag, startPoint x: 112, startPoint y: 240, endPoint x: 103, endPoint y: 240, distance: 8.2
click at [103, 240] on input "90" at bounding box center [110, 243] width 28 height 14
type input "1"
type input "99"
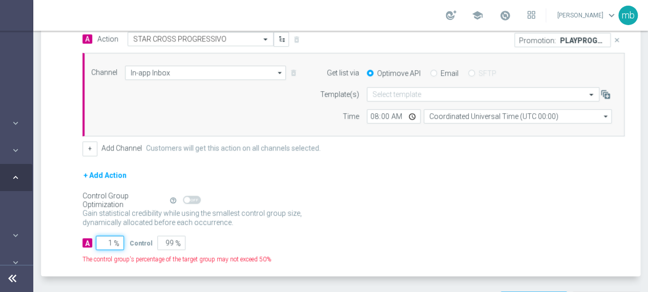
type input "10"
type input "90"
type input "100"
type input "0"
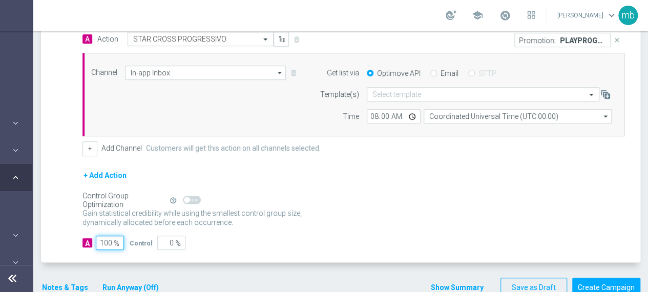
type input "100"
click at [324, 206] on div "Gain statistical credibility while using the smallest control group size, dynam…" at bounding box center [353, 218] width 542 height 25
click at [56, 282] on button "Notes & Tags" at bounding box center [65, 287] width 48 height 13
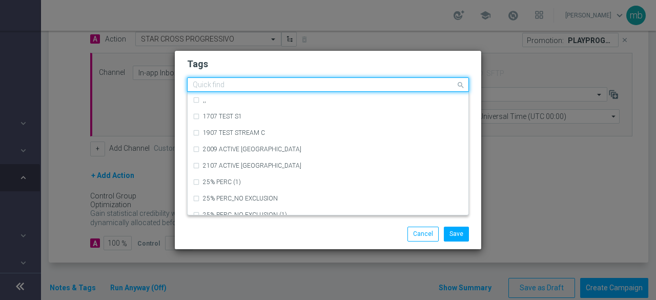
click at [220, 87] on input "text" at bounding box center [324, 85] width 263 height 9
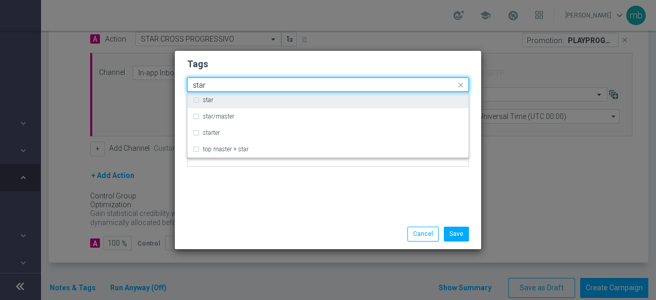
click at [208, 101] on label "star" at bounding box center [208, 100] width 10 height 6
type input "star"
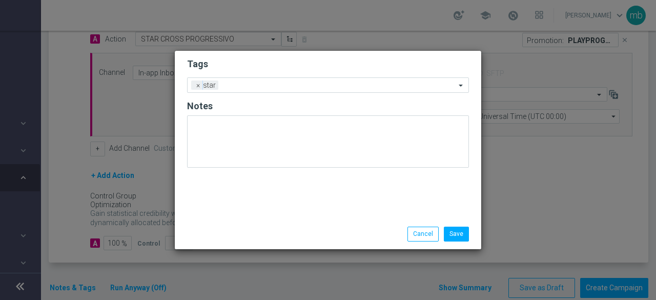
click at [223, 202] on div "Tags Add a new tag × star Notes" at bounding box center [328, 135] width 306 height 168
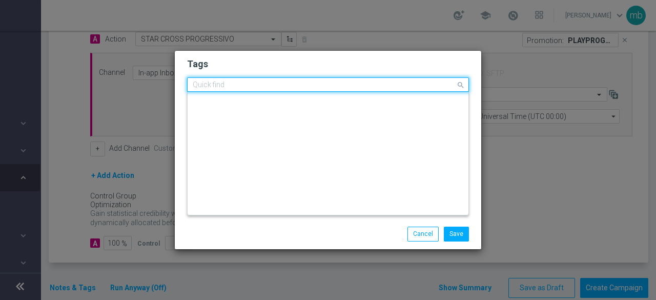
scroll to position [0, 0]
click at [260, 87] on input "text" at bounding box center [324, 85] width 263 height 9
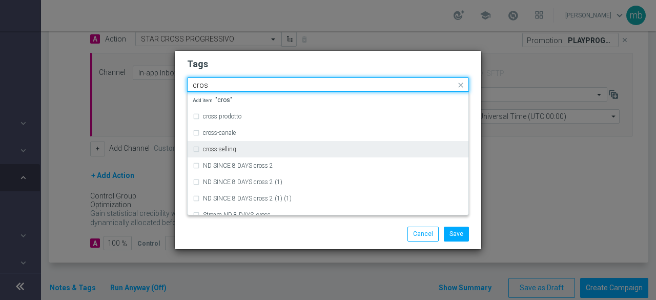
click at [264, 143] on div "cross-selling" at bounding box center [328, 149] width 270 height 16
type input "cros"
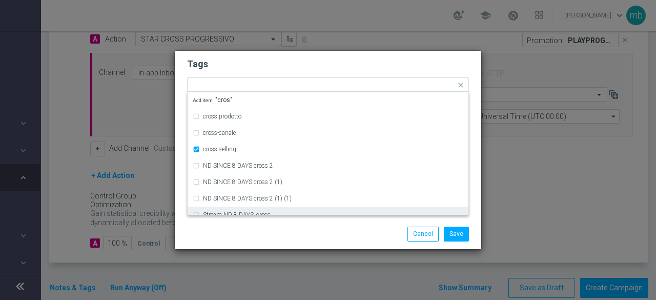
click at [274, 227] on div "Save Cancel" at bounding box center [327, 233] width 297 height 14
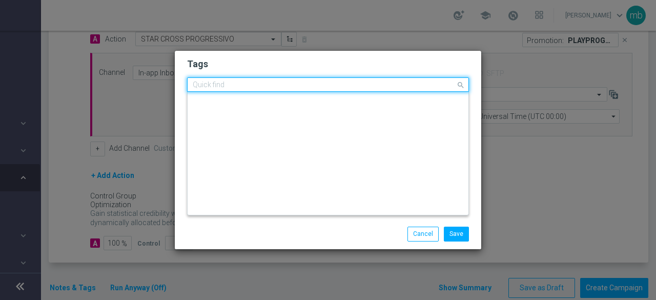
click at [309, 82] on input "text" at bounding box center [324, 85] width 263 height 9
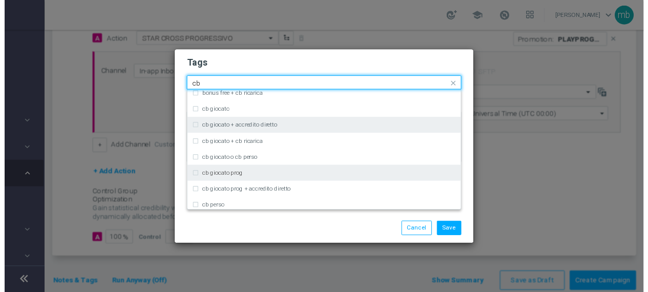
scroll to position [51, 0]
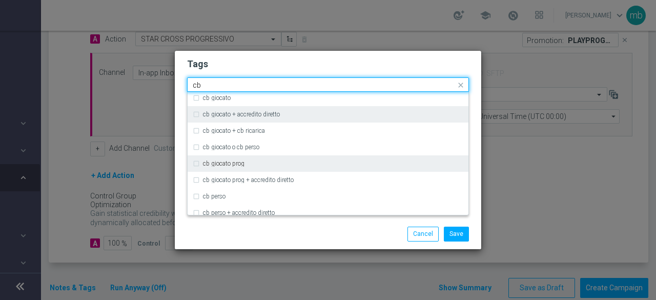
click at [224, 163] on label "cb giocato prog" at bounding box center [223, 163] width 41 height 6
type input "cb"
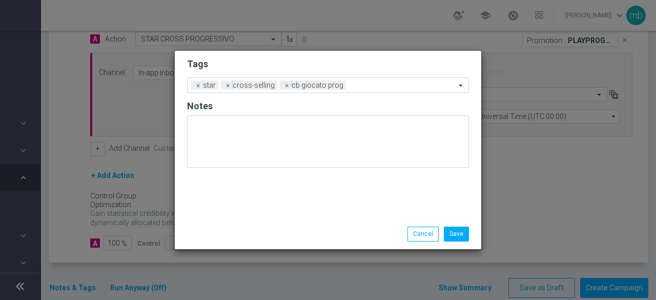
click at [236, 233] on div "Save Cancel" at bounding box center [327, 233] width 297 height 14
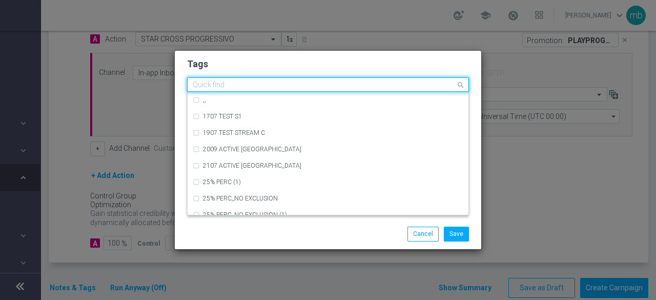
click at [360, 85] on input "text" at bounding box center [324, 85] width 263 height 9
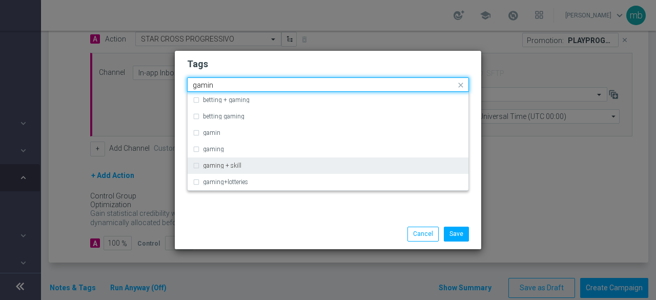
click at [243, 169] on div "gaming + skill" at bounding box center [328, 165] width 270 height 16
type input "gamin"
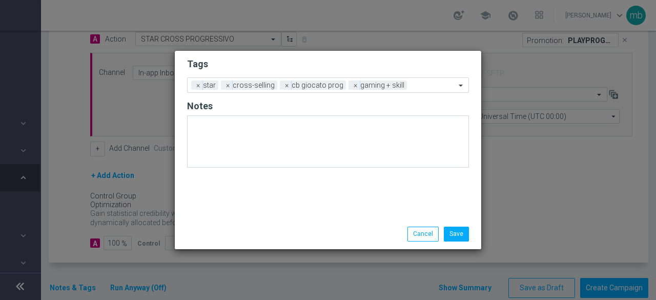
click at [258, 222] on div "Save Cancel" at bounding box center [328, 234] width 306 height 30
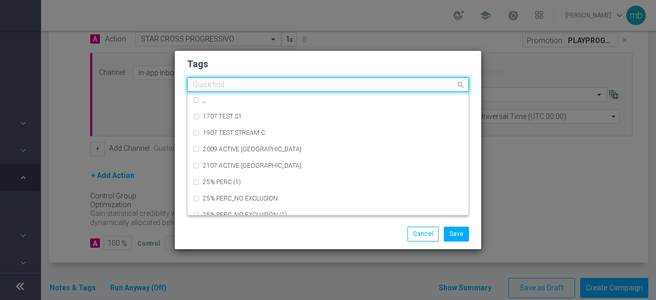
click at [427, 87] on input "text" at bounding box center [324, 85] width 263 height 9
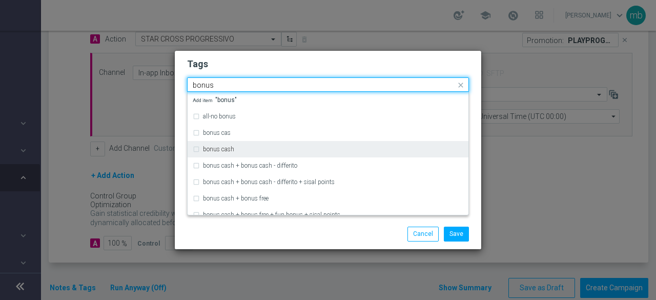
click at [284, 147] on div "bonus cash" at bounding box center [333, 149] width 260 height 6
type input "bonus"
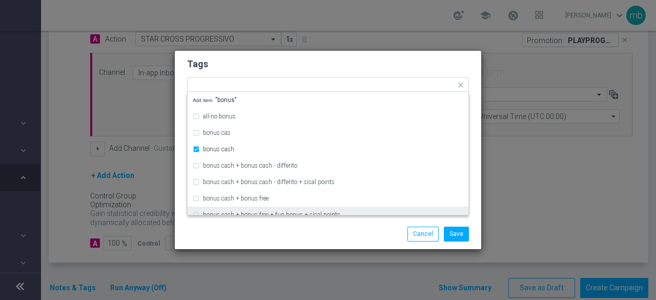
click at [305, 233] on div "Save Cancel" at bounding box center [377, 233] width 198 height 14
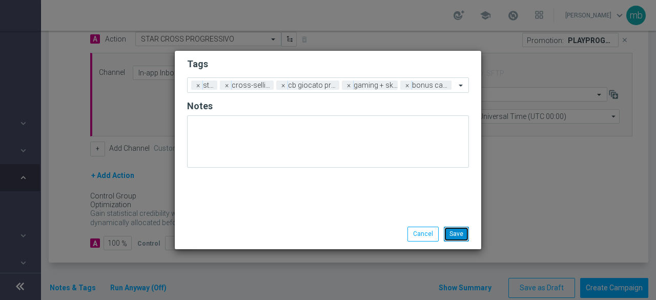
click at [459, 233] on button "Save" at bounding box center [456, 233] width 25 height 14
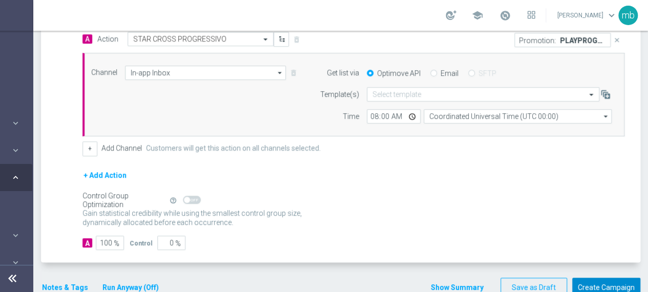
click at [616, 282] on button "Create Campaign" at bounding box center [606, 288] width 68 height 20
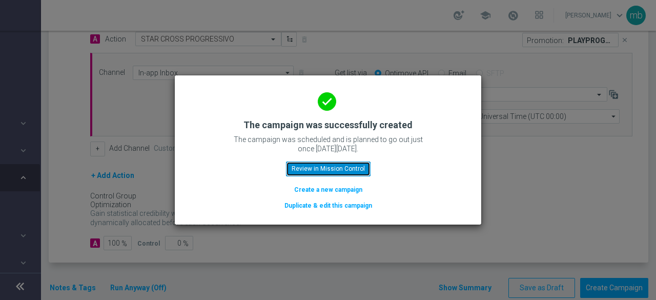
click at [322, 165] on button "Review in Mission Control" at bounding box center [328, 168] width 85 height 14
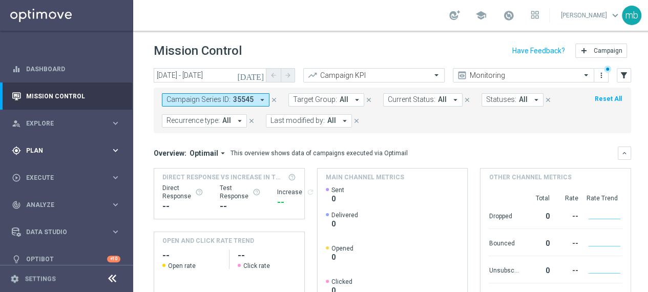
click at [117, 148] on icon "keyboard_arrow_right" at bounding box center [116, 150] width 10 height 10
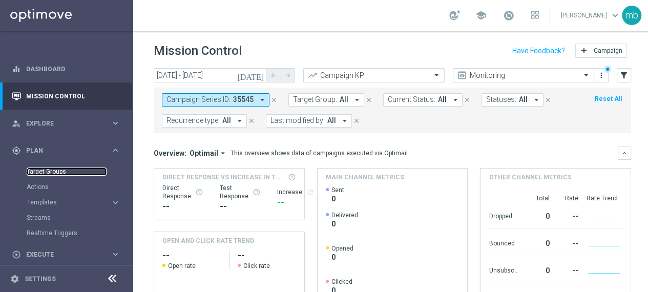
click at [53, 172] on link "Target Groups" at bounding box center [67, 172] width 80 height 8
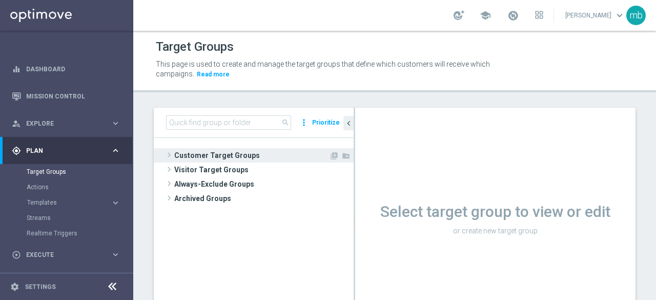
click at [170, 153] on span at bounding box center [169, 155] width 10 height 12
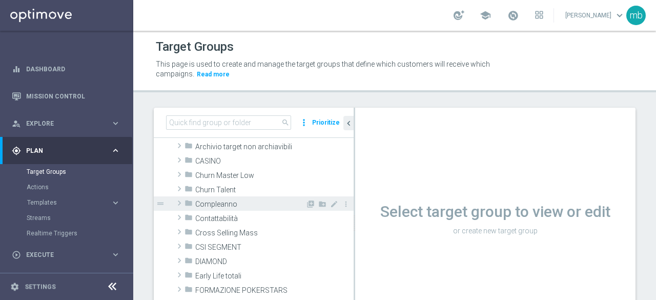
scroll to position [51, 0]
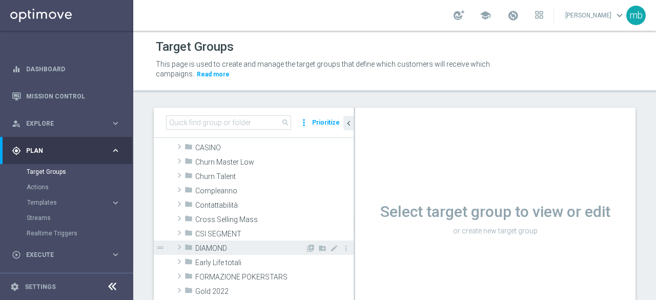
click at [179, 244] on span at bounding box center [179, 247] width 10 height 12
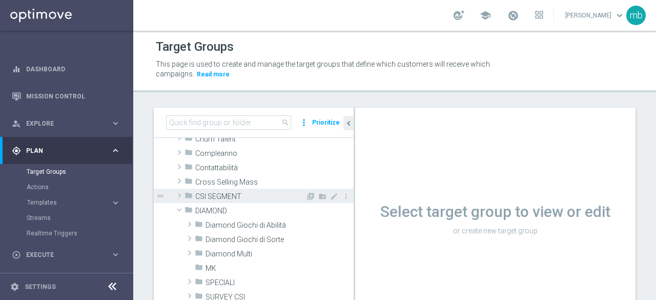
scroll to position [102, 0]
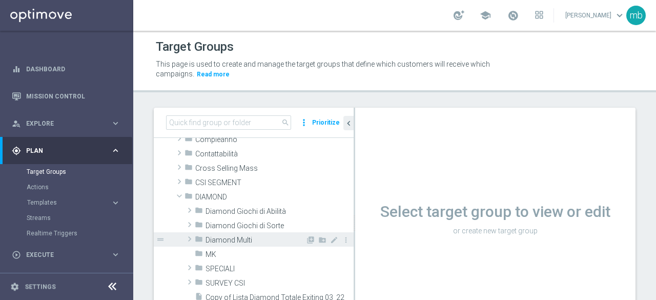
click at [190, 238] on span at bounding box center [189, 239] width 10 height 12
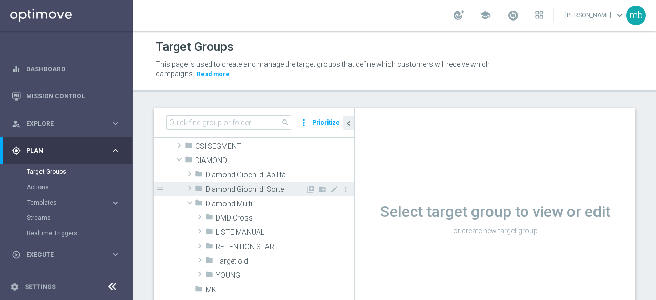
scroll to position [154, 0]
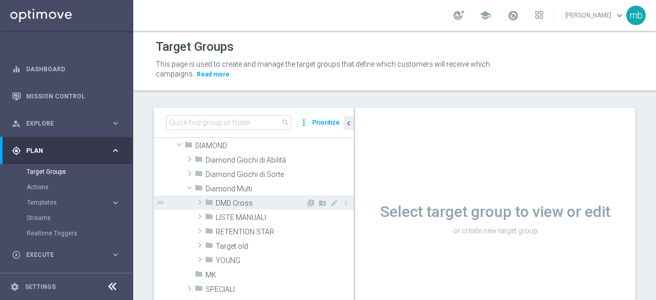
click at [246, 203] on span "DMD Cross" at bounding box center [261, 203] width 90 height 9
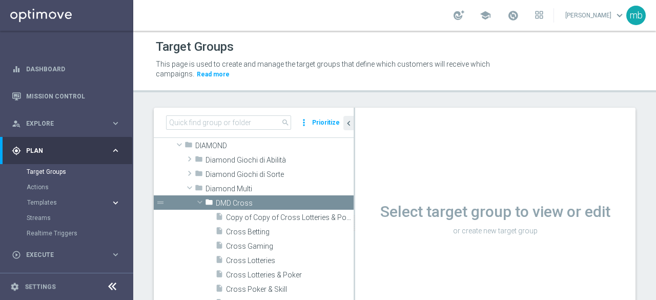
click at [111, 202] on icon "keyboard_arrow_right" at bounding box center [116, 203] width 10 height 10
click at [47, 218] on link "Optimail" at bounding box center [69, 218] width 75 height 8
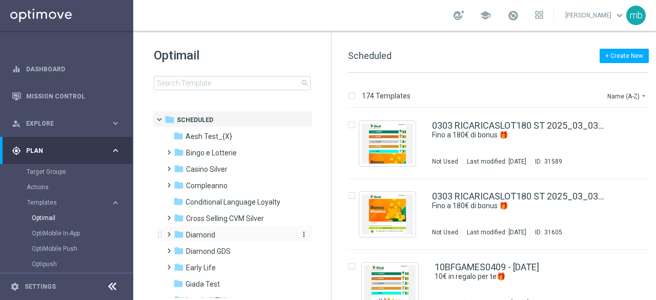
click at [193, 234] on span "Diamond" at bounding box center [200, 234] width 29 height 9
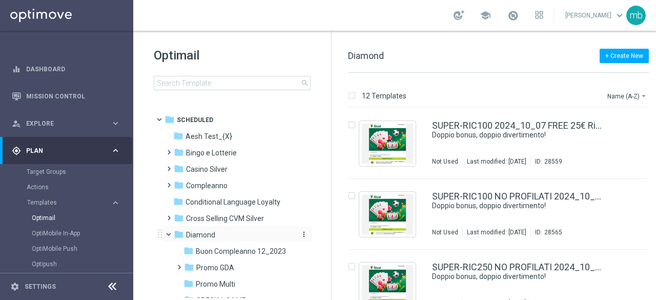
scroll to position [51, 0]
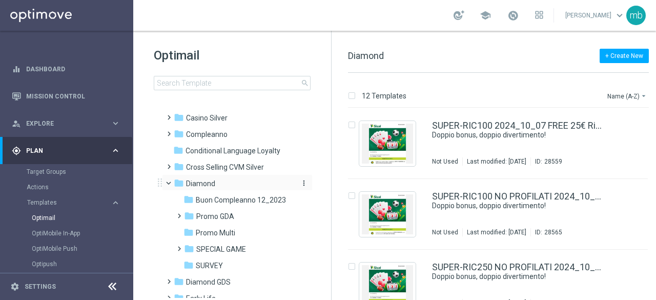
click at [218, 233] on span "Promo Multi" at bounding box center [215, 232] width 39 height 9
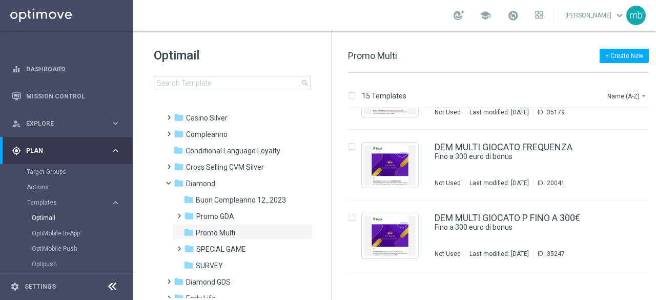
scroll to position [410, 0]
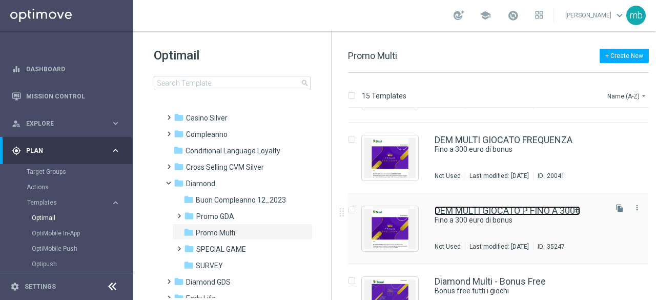
click at [508, 215] on link "DEM MULTI GIOCATO P FINO A 300€" at bounding box center [506, 210] width 145 height 9
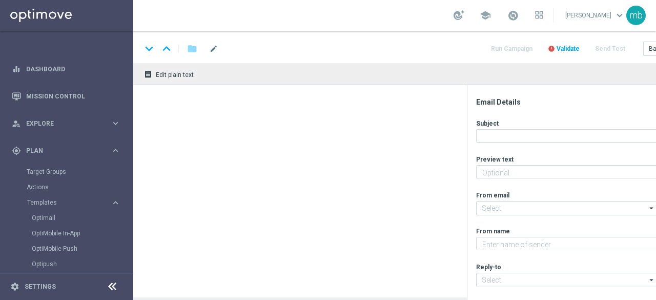
type textarea "Tutti i giochi"
type input "giochi@comunicazioni.sisal.it"
type textarea "Sisal"
type input "teamvip@sisal.it"
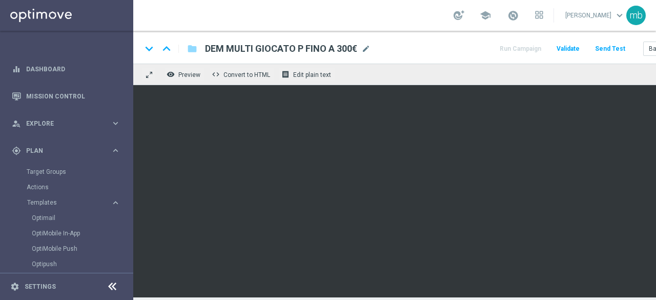
click at [420, 48] on div "keyboard_arrow_down keyboard_arrow_up folder DEM MULTI GIOCATO P FINO A 300€ DE…" at bounding box center [422, 48] width 562 height 13
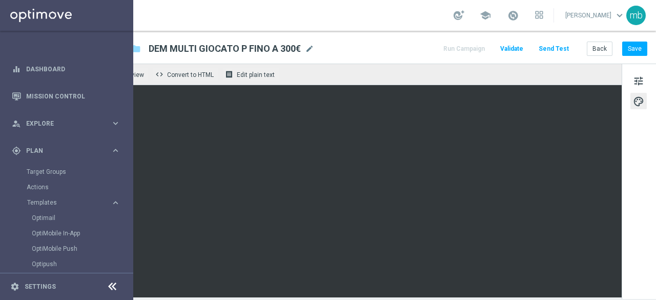
scroll to position [7, 64]
click at [627, 44] on button "Save" at bounding box center [634, 48] width 25 height 14
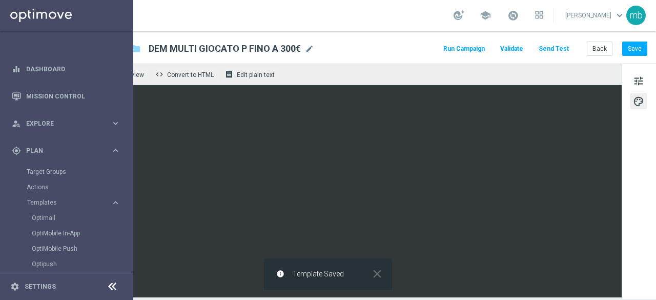
click at [457, 42] on button "Run Campaign" at bounding box center [464, 49] width 45 height 14
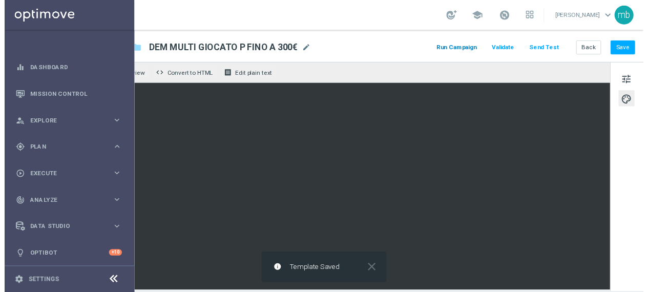
scroll to position [0, 0]
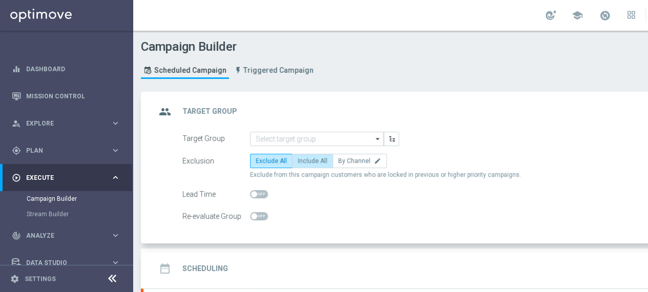
click at [319, 160] on span "Include All" at bounding box center [313, 160] width 30 height 7
click at [304, 160] on input "Include All" at bounding box center [301, 162] width 7 height 7
radio input "true"
click at [377, 138] on icon "arrow_drop_down" at bounding box center [378, 138] width 10 height 13
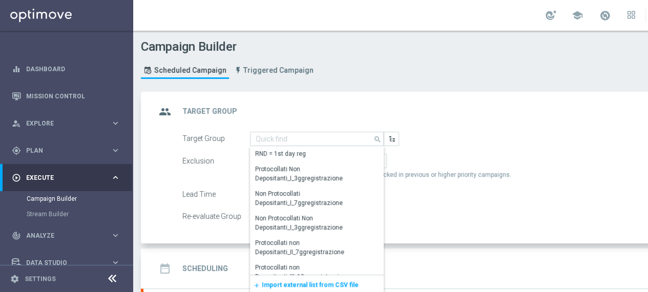
click at [310, 282] on span "Import external list from CSV file" at bounding box center [310, 284] width 97 height 7
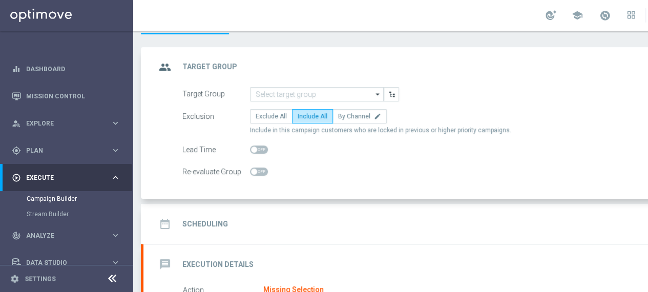
scroll to position [102, 0]
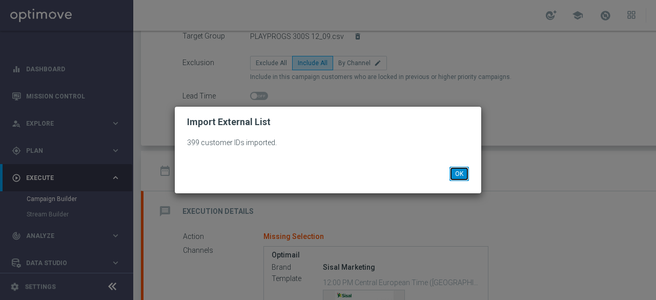
click at [454, 174] on button "OK" at bounding box center [458, 173] width 19 height 14
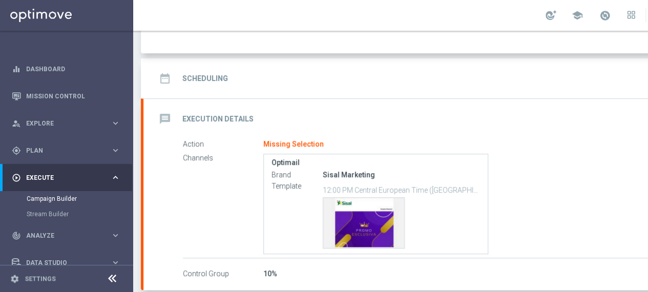
scroll to position [205, 0]
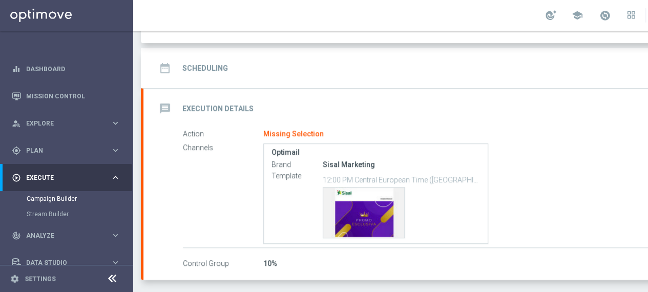
click at [218, 66] on h2 "Scheduling" at bounding box center [205, 69] width 46 height 10
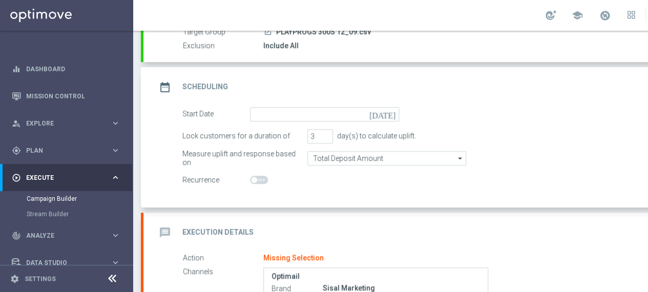
scroll to position [102, 0]
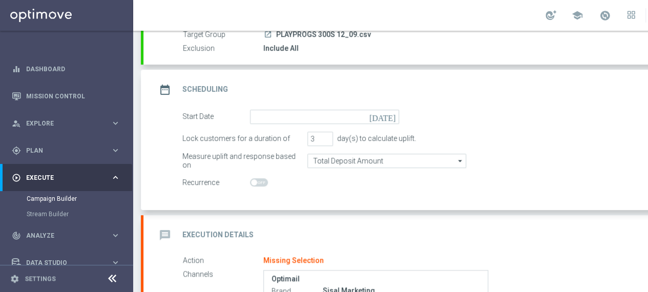
click at [393, 113] on icon "[DATE]" at bounding box center [384, 115] width 30 height 11
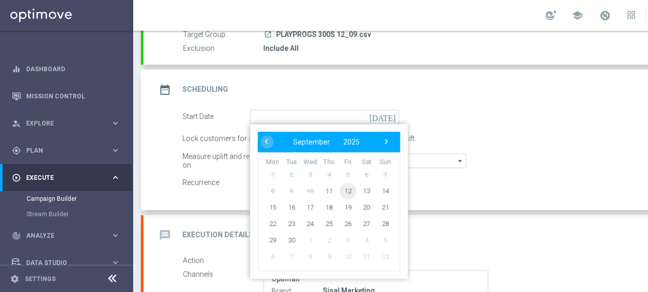
click at [348, 190] on span "12" at bounding box center [348, 190] width 16 height 16
type input "12 Sep 2025"
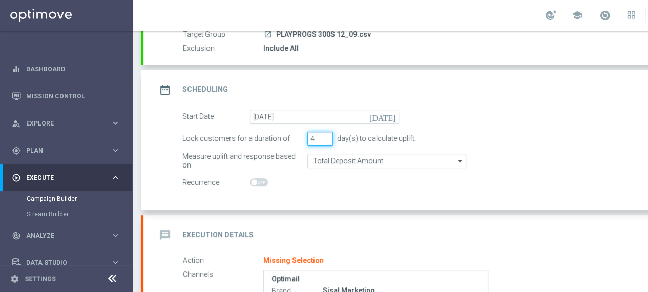
click at [327, 135] on input "4" at bounding box center [320, 139] width 26 height 14
click at [327, 135] on input "5" at bounding box center [320, 139] width 26 height 14
click at [327, 135] on input "6" at bounding box center [320, 139] width 26 height 14
type input "7"
click at [327, 135] on input "7" at bounding box center [320, 139] width 26 height 14
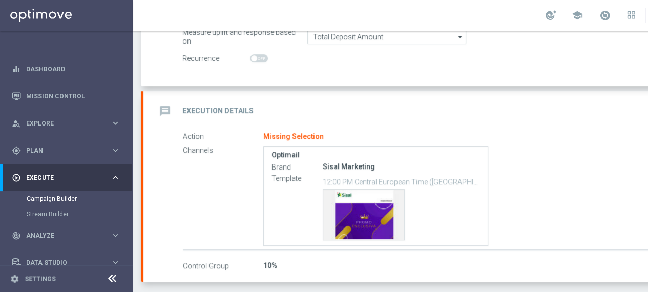
scroll to position [211, 0]
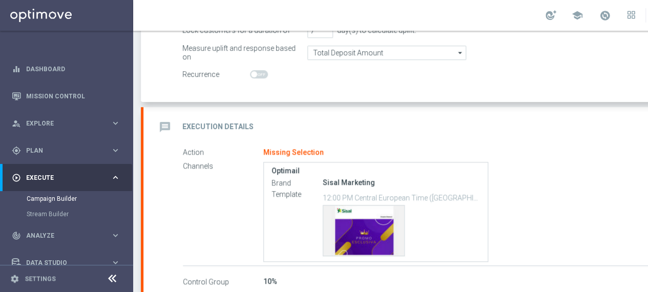
click at [222, 127] on h2 "Execution Details" at bounding box center [217, 127] width 71 height 10
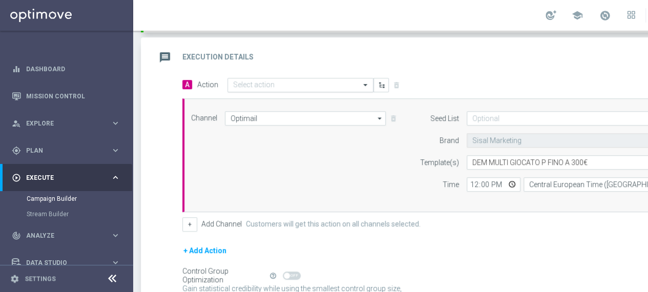
click at [366, 82] on span at bounding box center [366, 84] width 13 height 9
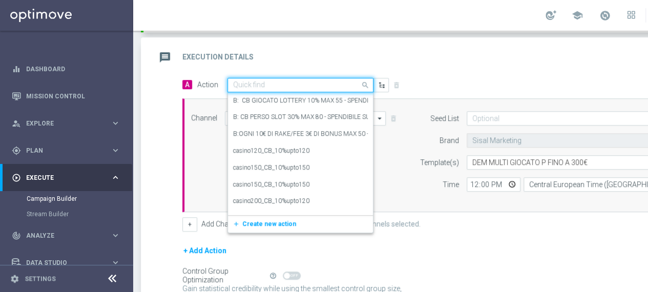
click at [323, 82] on input "text" at bounding box center [290, 85] width 114 height 9
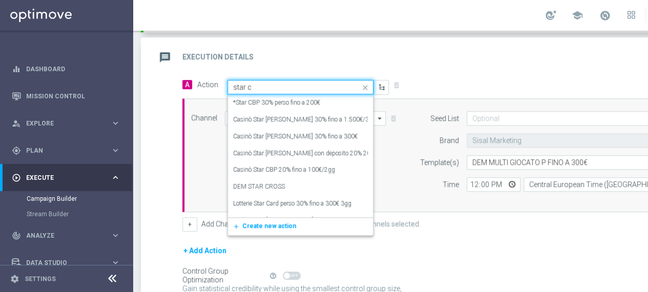
type input "star cr"
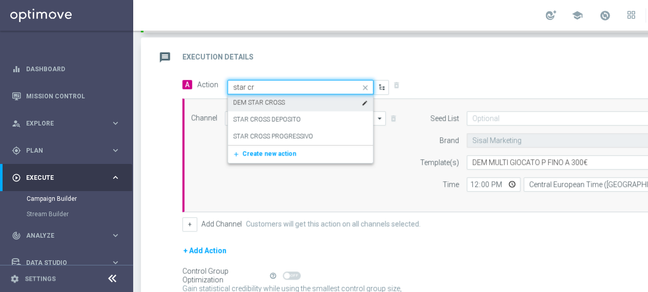
click at [288, 101] on div "DEM STAR CROSS edit" at bounding box center [300, 102] width 135 height 17
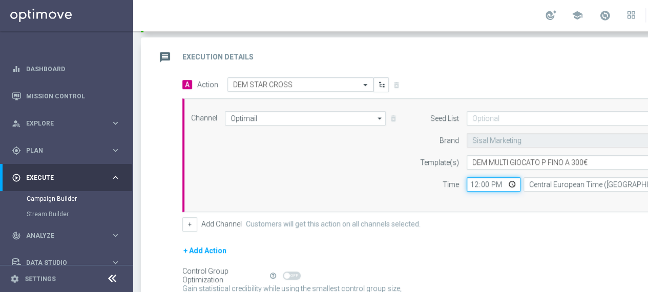
click at [511, 184] on input "12:00" at bounding box center [494, 184] width 54 height 14
type input "11:00"
click at [495, 206] on div "Channel Optimail Optimail arrow_drop_down Drag here to set row groups Drag here…" at bounding box center [453, 155] width 542 height 114
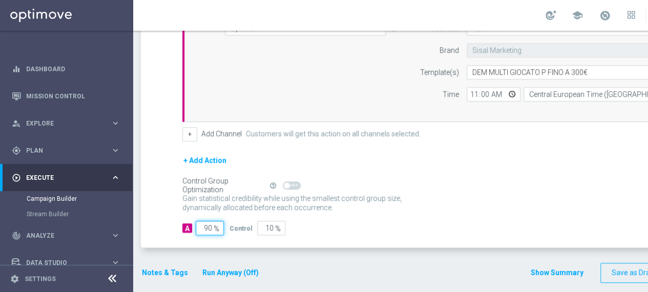
drag, startPoint x: 212, startPoint y: 226, endPoint x: 189, endPoint y: 226, distance: 23.6
click at [189, 226] on div "A 90 %" at bounding box center [201, 228] width 39 height 14
type input "1"
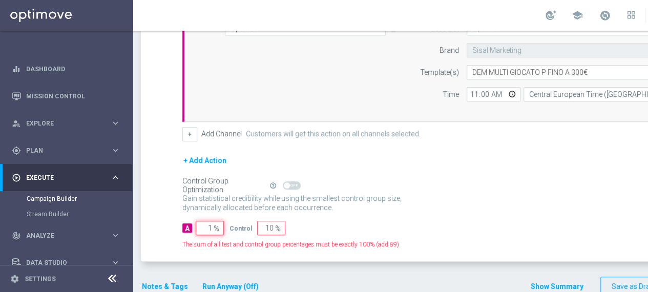
type input "99"
type input "10"
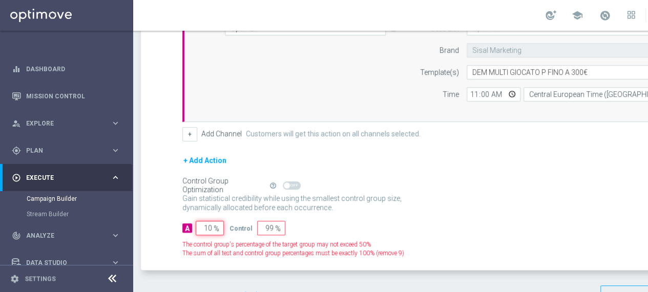
type input "90"
type input "100"
type input "0"
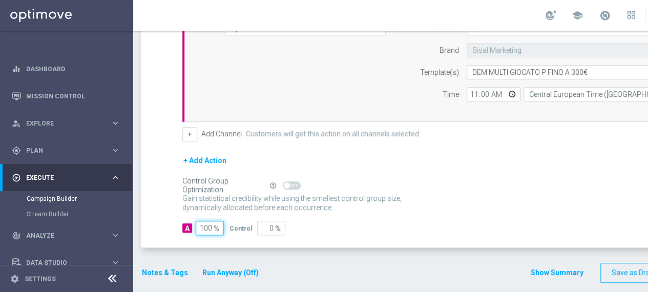
scroll to position [8, 0]
type input "100"
click at [158, 266] on button "Notes & Tags" at bounding box center [165, 272] width 48 height 13
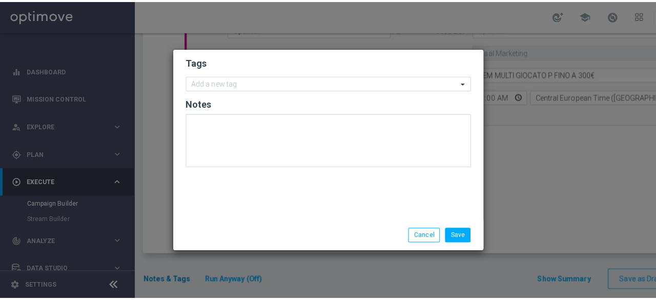
scroll to position [0, 0]
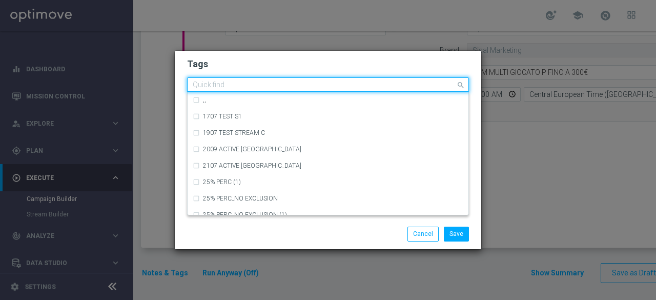
click at [218, 82] on input "text" at bounding box center [324, 85] width 263 height 9
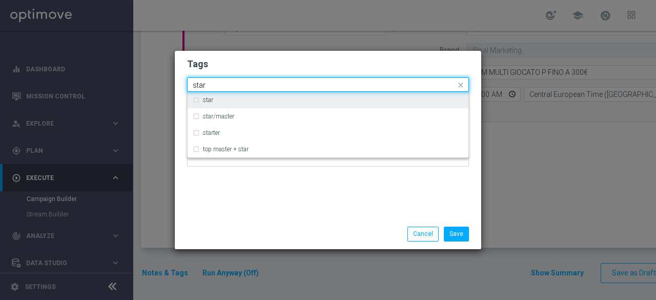
click at [210, 104] on div "star" at bounding box center [328, 100] width 270 height 16
type input "star"
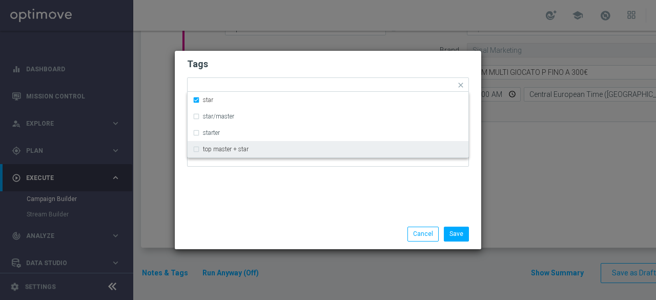
click at [231, 206] on div "Tags Quick find × star star star/master starter top master + star Notes" at bounding box center [328, 135] width 306 height 168
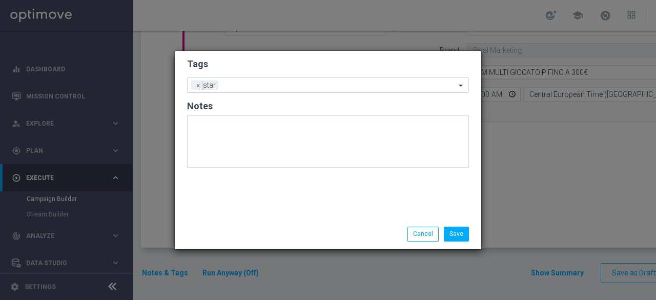
click at [252, 88] on input "text" at bounding box center [338, 85] width 233 height 9
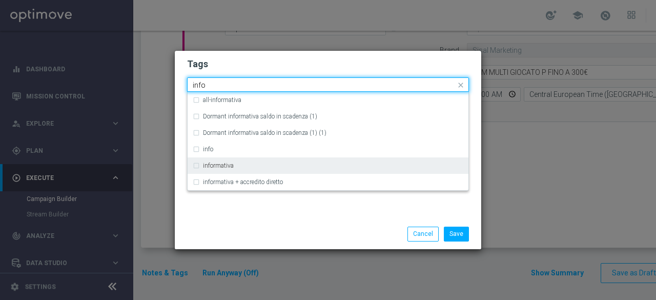
click at [227, 163] on label "informativa" at bounding box center [218, 165] width 31 height 6
type input "info"
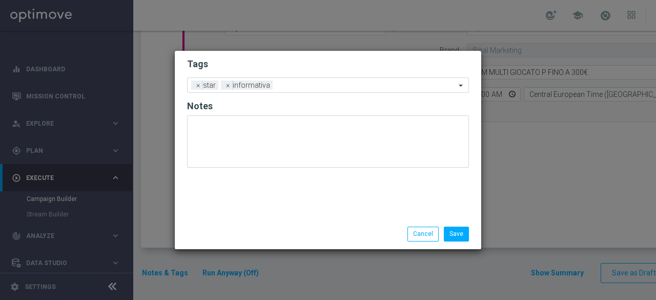
click at [256, 215] on div "Tags Add a new tag × star × informativa Notes" at bounding box center [328, 135] width 306 height 168
click at [305, 85] on input "text" at bounding box center [366, 85] width 179 height 9
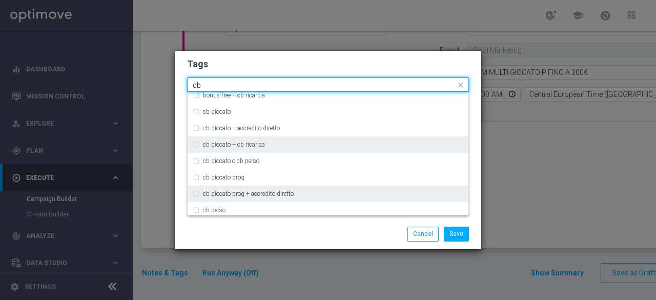
scroll to position [51, 0]
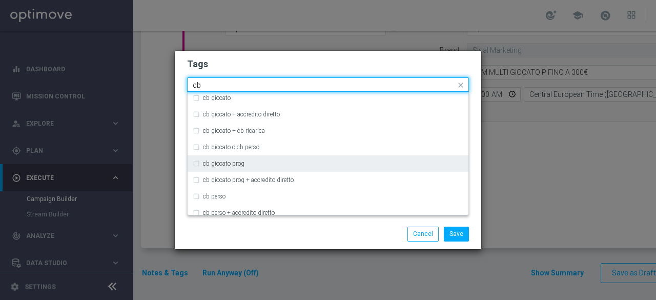
click at [249, 168] on div "cb giocato prog" at bounding box center [328, 163] width 270 height 16
type input "cb"
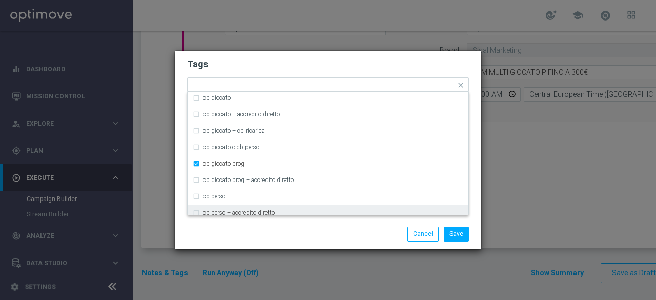
click at [265, 226] on div "Save Cancel" at bounding box center [328, 234] width 306 height 30
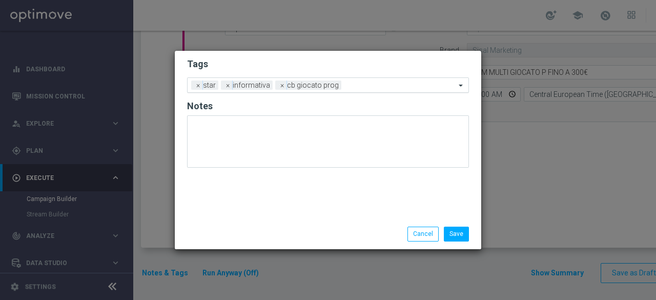
click at [357, 88] on input "text" at bounding box center [400, 85] width 110 height 9
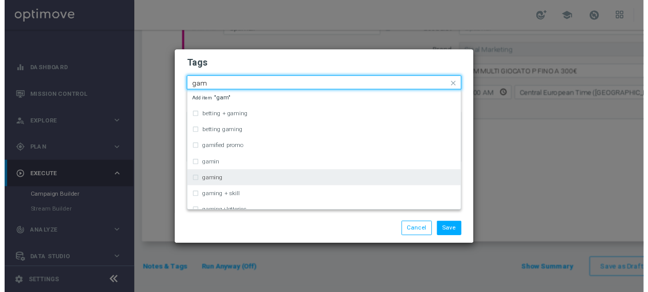
scroll to position [45, 0]
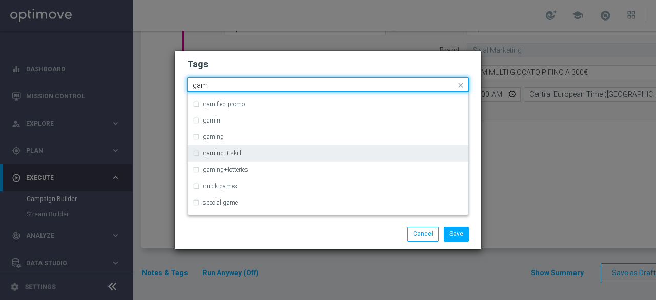
click at [259, 154] on div "gaming + skill" at bounding box center [333, 153] width 260 height 6
type input "gam"
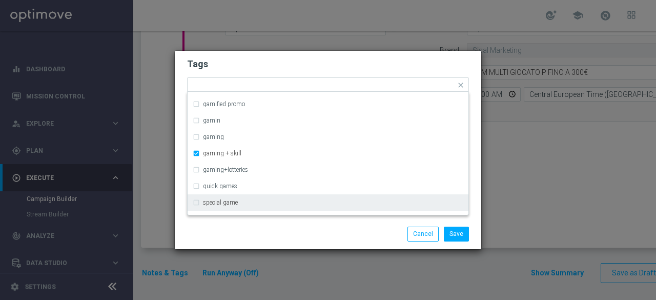
click at [279, 233] on div "Save Cancel" at bounding box center [377, 233] width 198 height 14
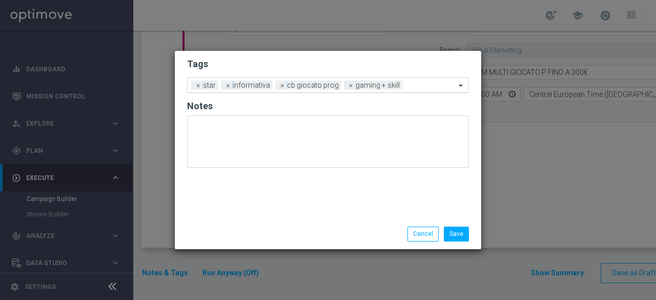
click at [419, 89] on input "text" at bounding box center [430, 85] width 49 height 9
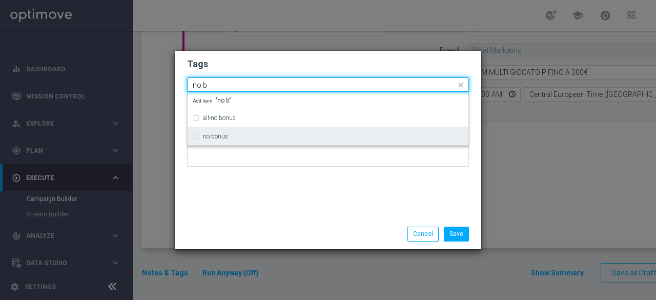
click at [231, 138] on div "no bonus" at bounding box center [333, 136] width 260 height 6
type input "no b"
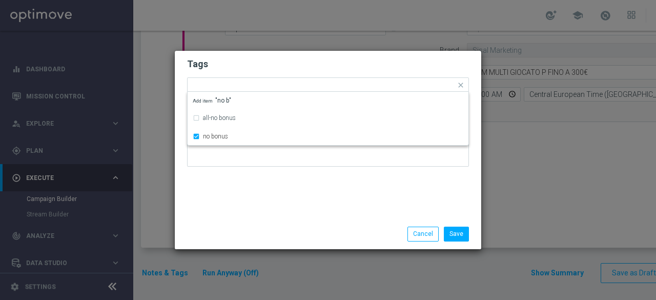
click at [237, 191] on div "Tags Quick find × star × informativa × cb giocato prog × gaming + skill × no bo…" at bounding box center [328, 135] width 306 height 168
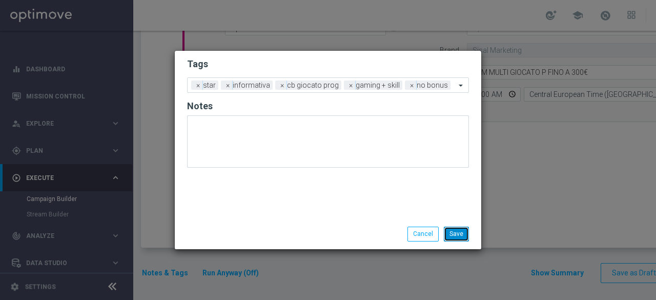
click at [456, 231] on button "Save" at bounding box center [456, 233] width 25 height 14
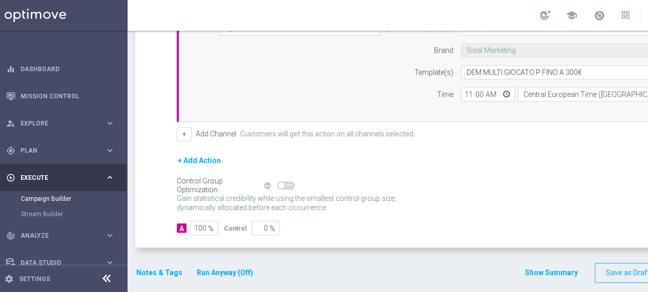
scroll to position [0, 108]
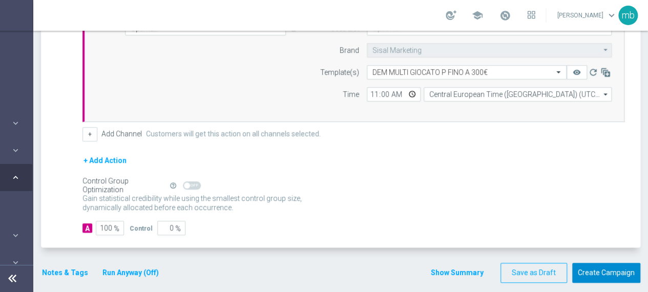
click at [609, 267] on button "Create Campaign" at bounding box center [606, 273] width 68 height 20
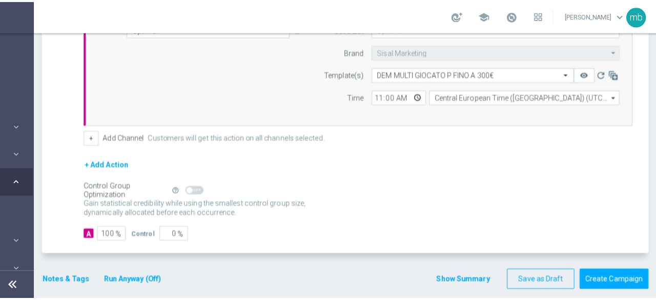
scroll to position [0, 100]
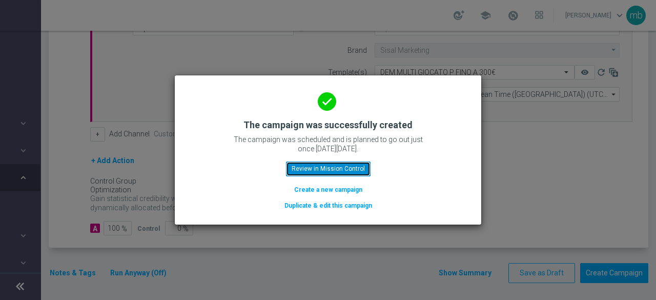
click at [345, 168] on button "Review in Mission Control" at bounding box center [328, 168] width 85 height 14
